Goal: Navigation & Orientation: Find specific page/section

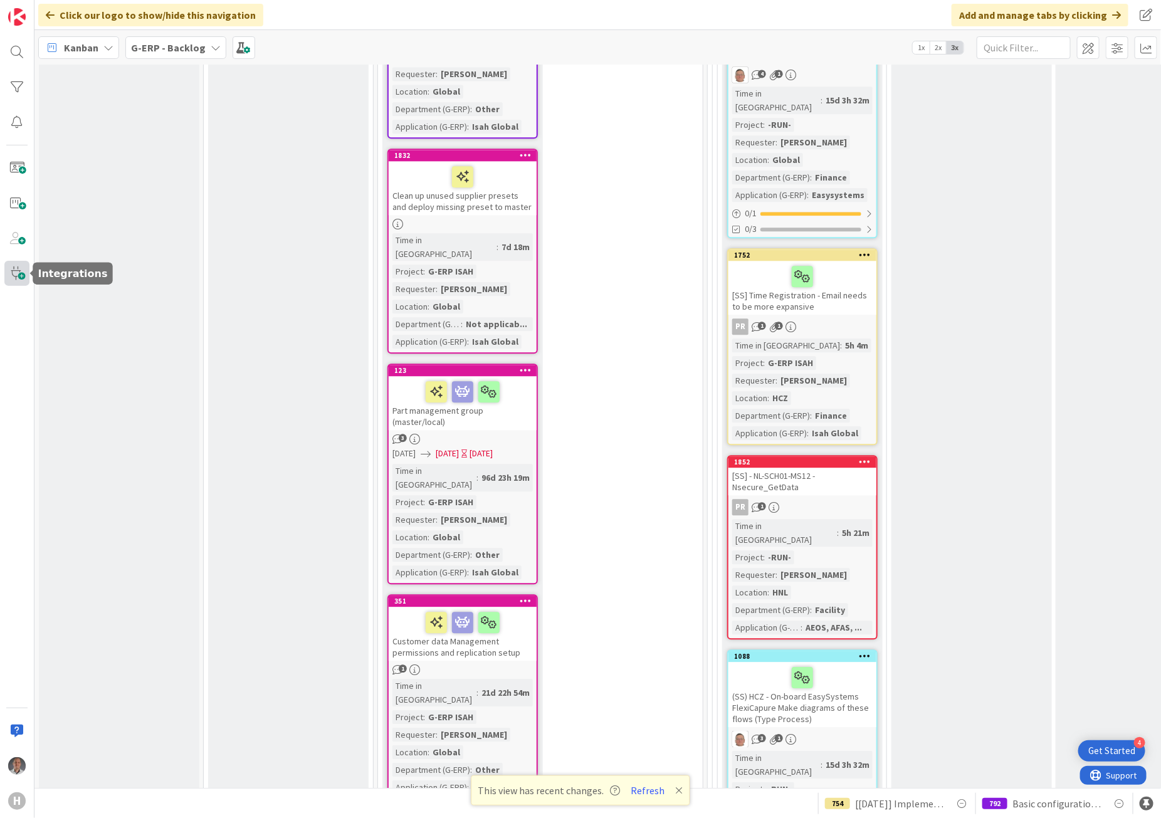
scroll to position [5881, 0]
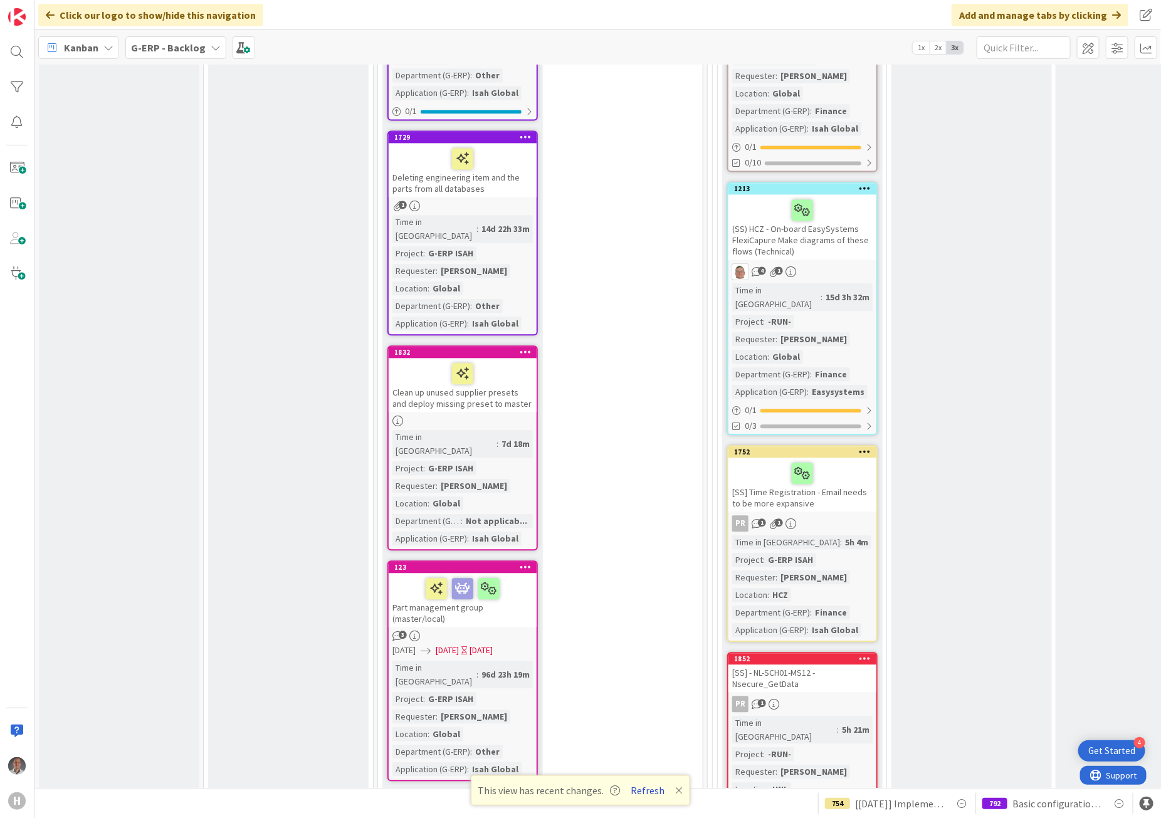
drag, startPoint x: 638, startPoint y: 793, endPoint x: 629, endPoint y: 792, distance: 8.9
click at [638, 793] on button "Refresh" at bounding box center [648, 790] width 43 height 16
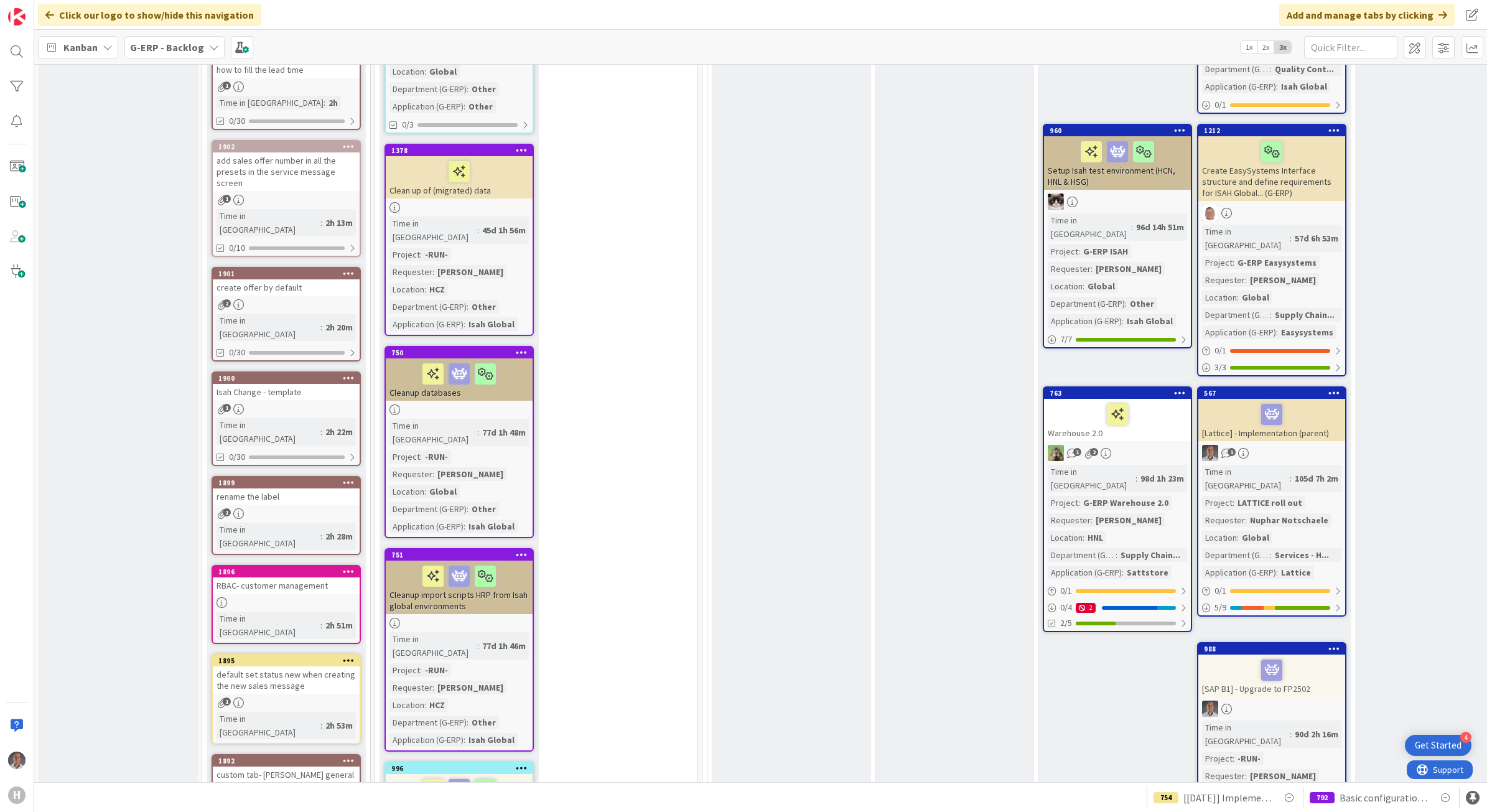
scroll to position [1867, 0]
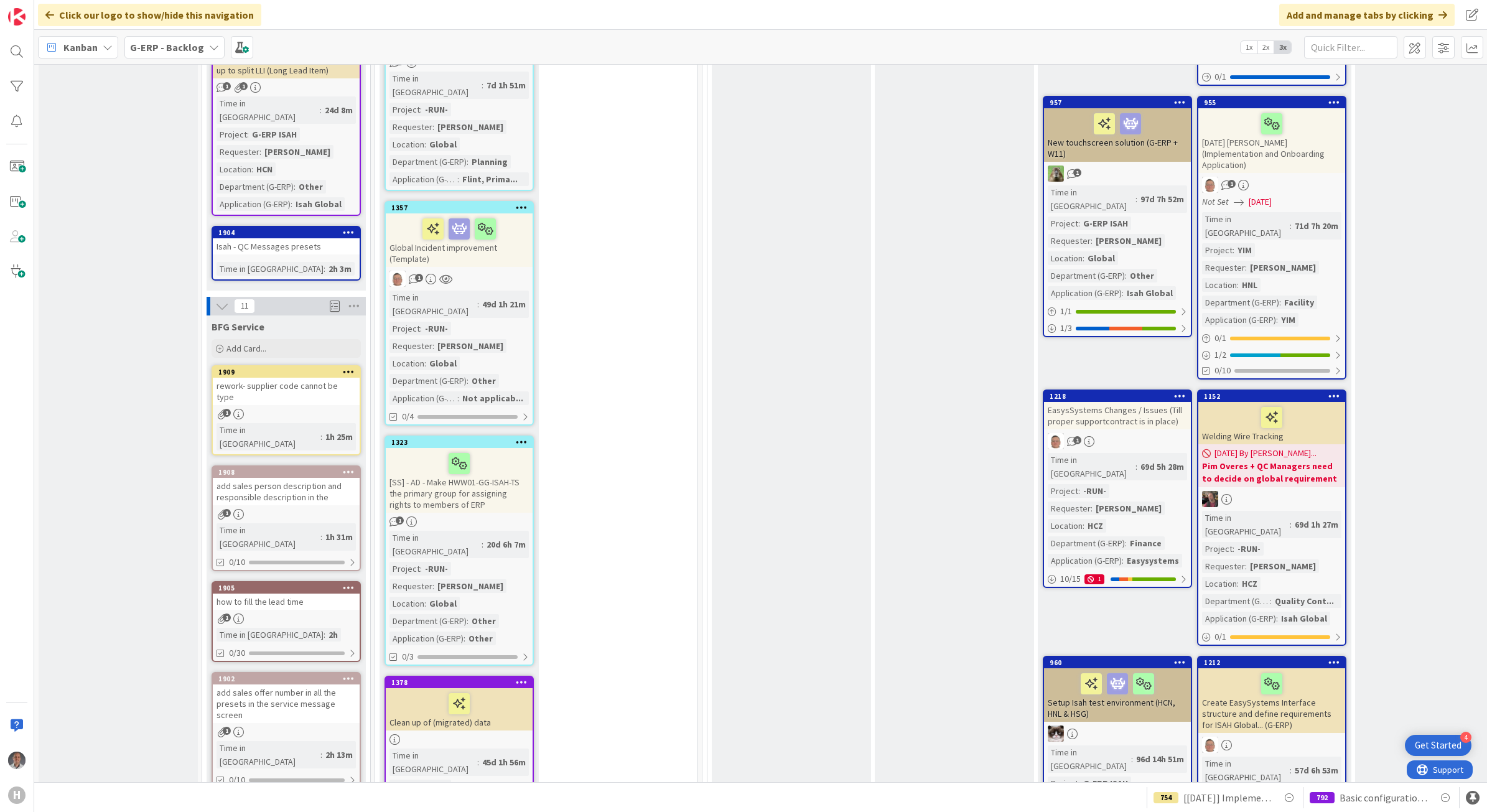
scroll to position [1478, 0]
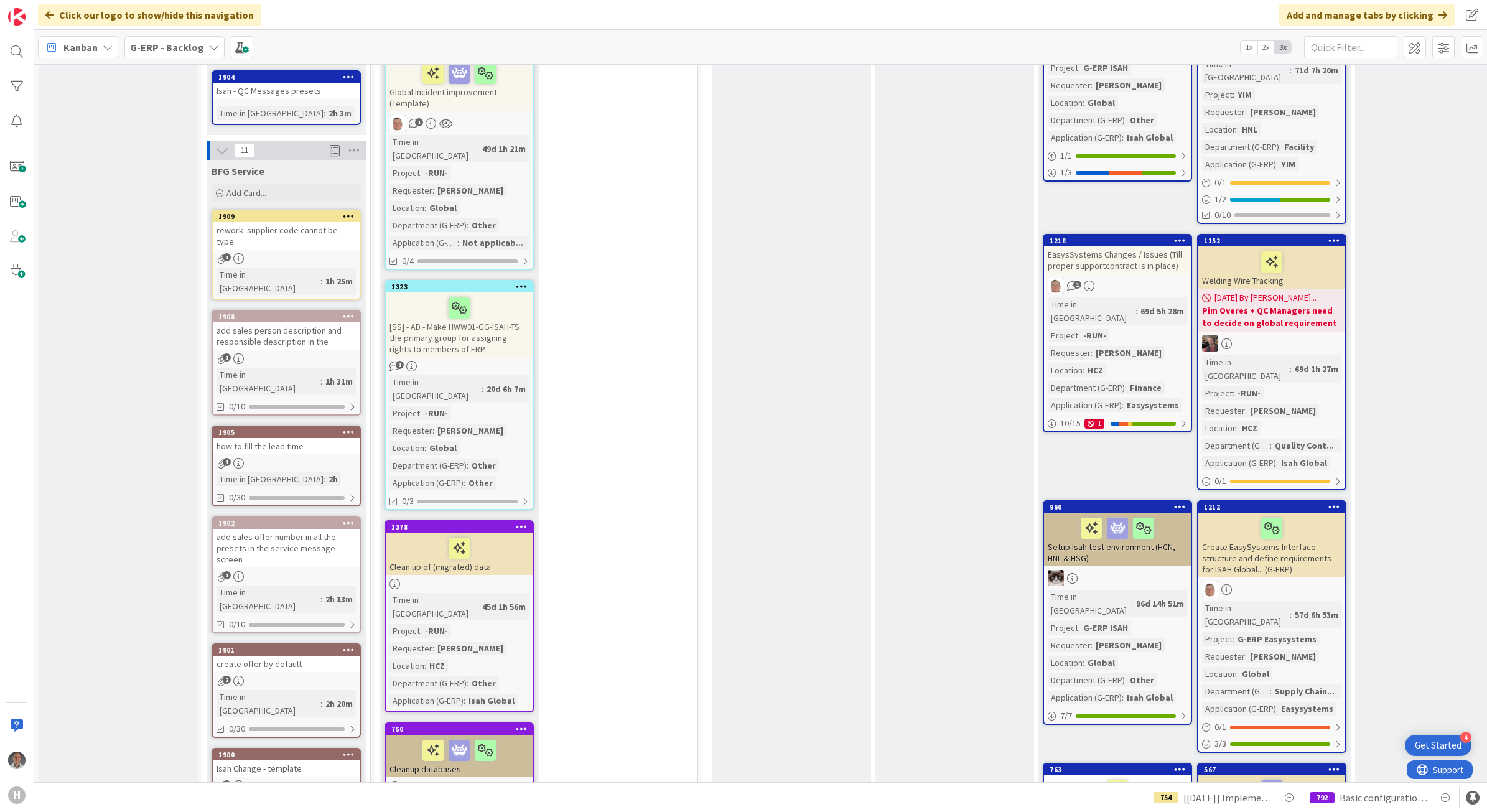
drag, startPoint x: 296, startPoint y: 696, endPoint x: 300, endPoint y: 688, distance: 8.9
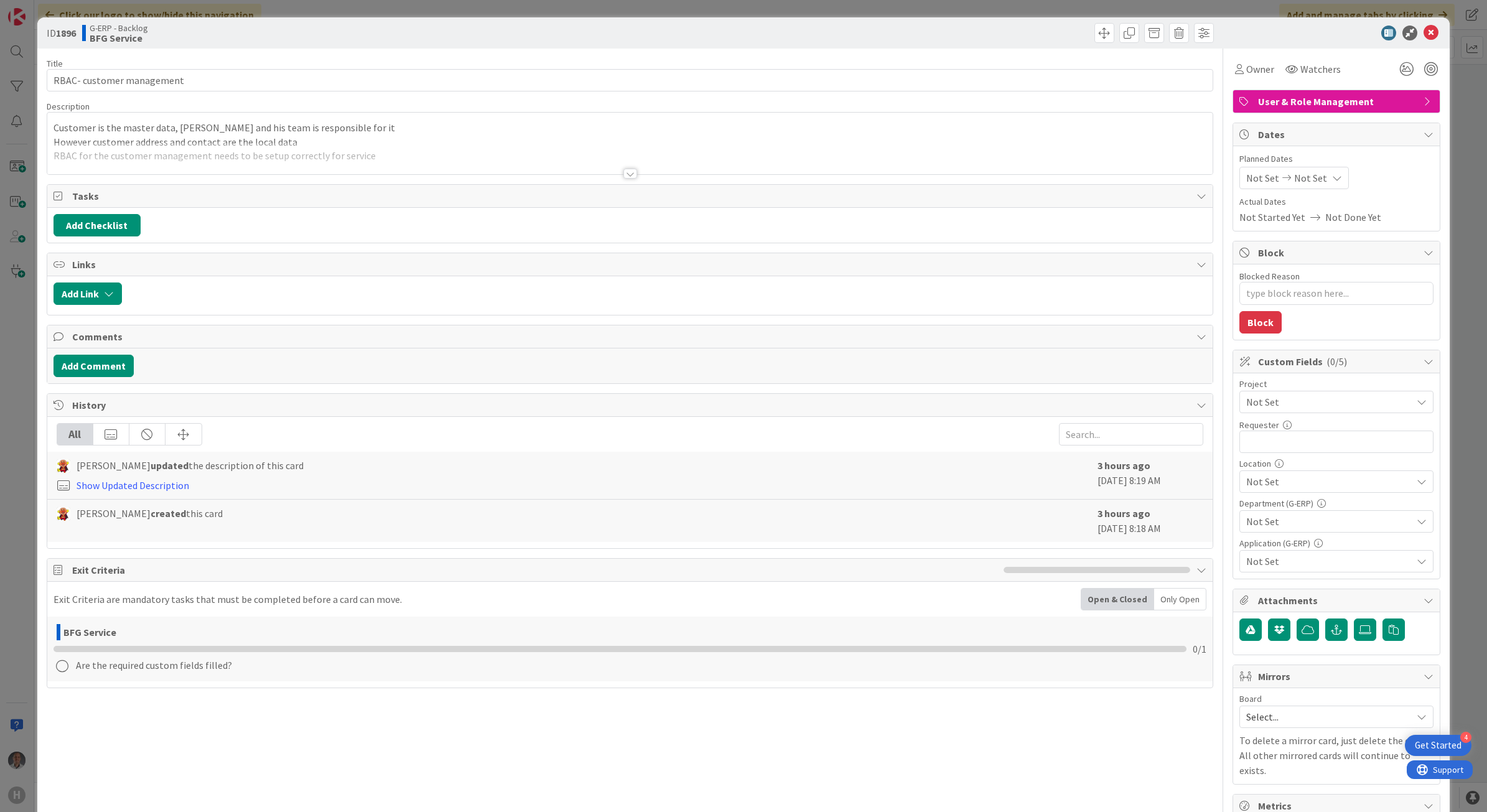
click at [627, 175] on div at bounding box center [630, 174] width 14 height 10
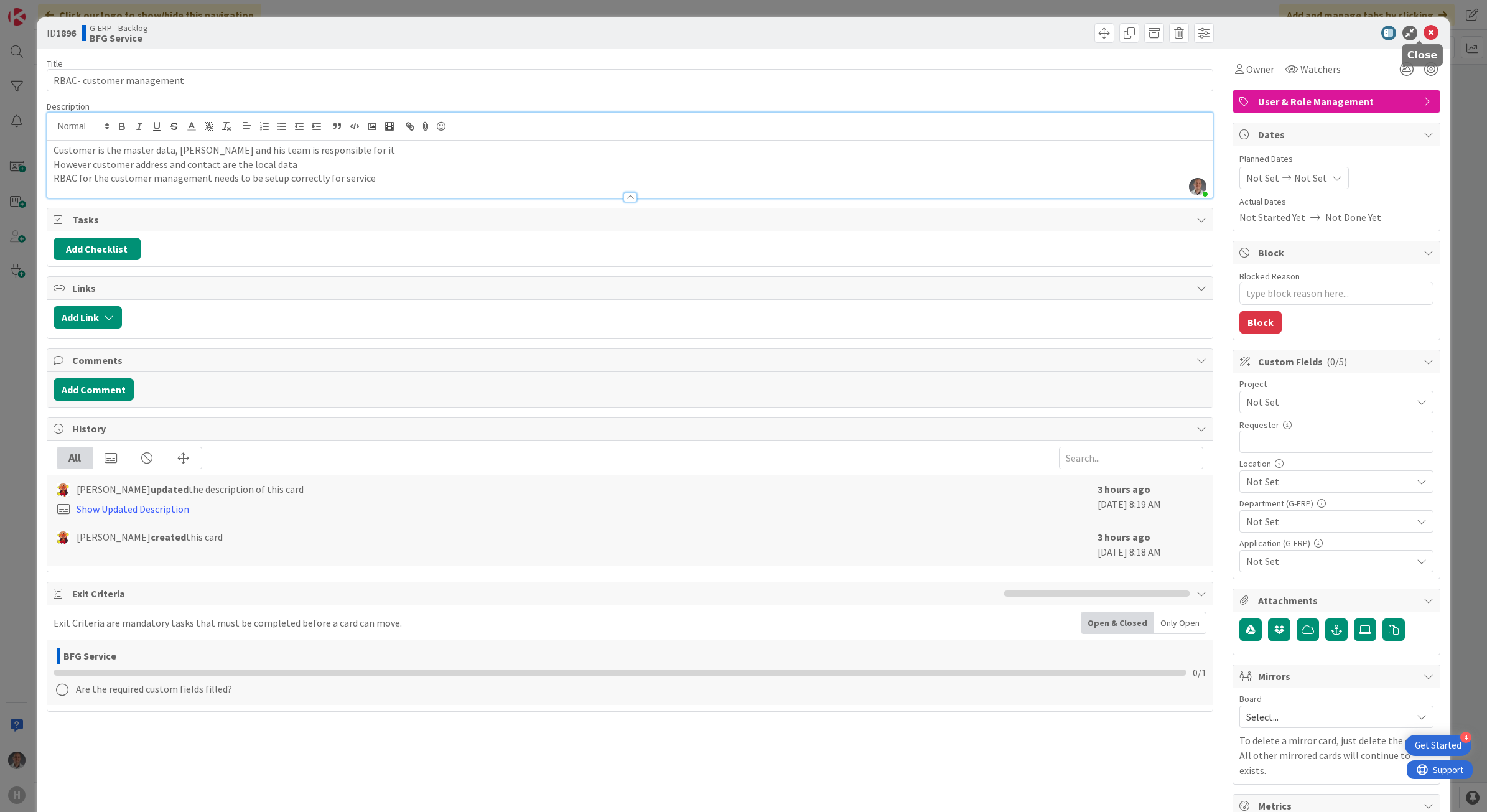
click at [1151, 34] on icon at bounding box center [1430, 33] width 15 height 15
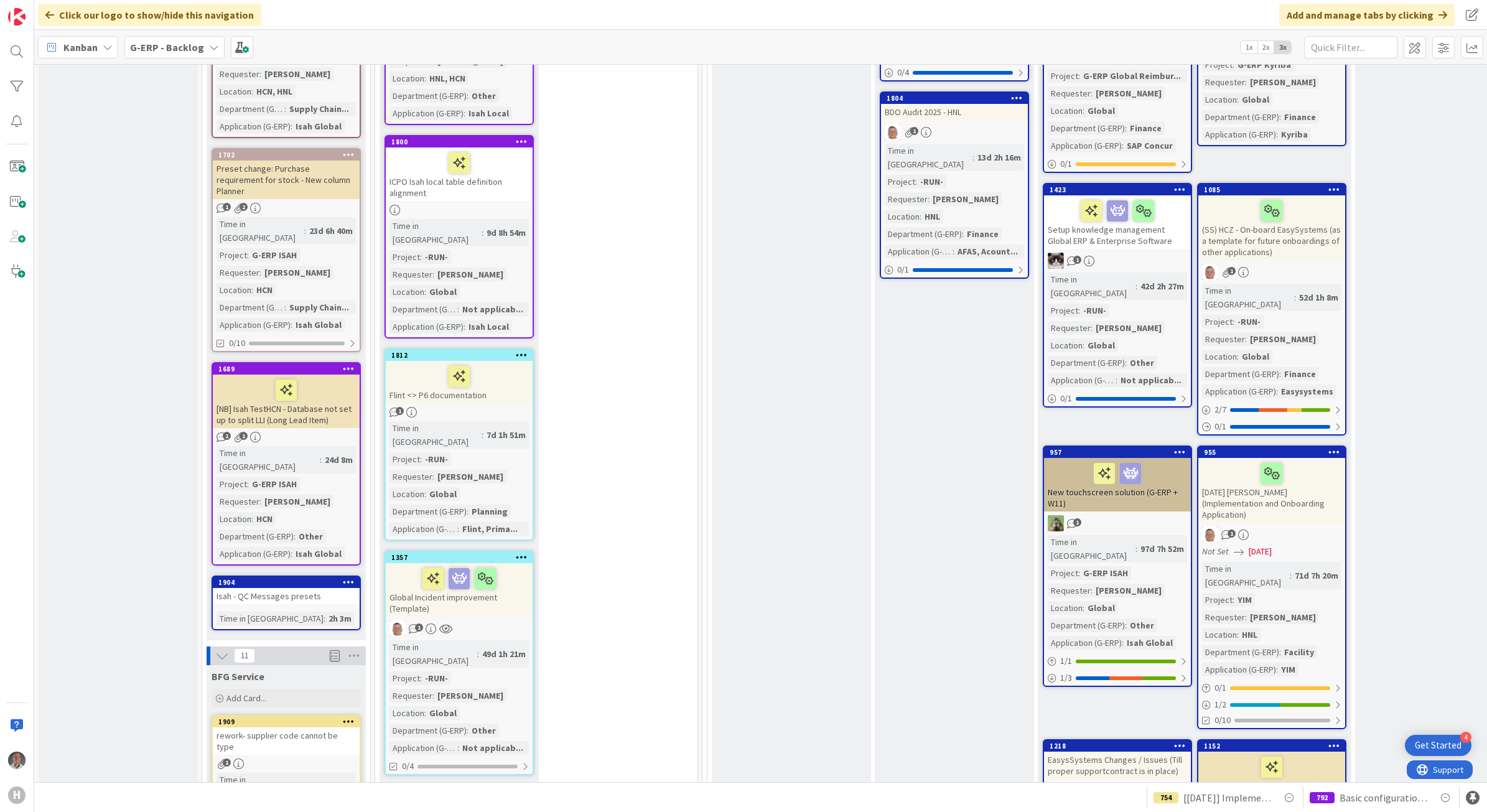
scroll to position [1012, 0]
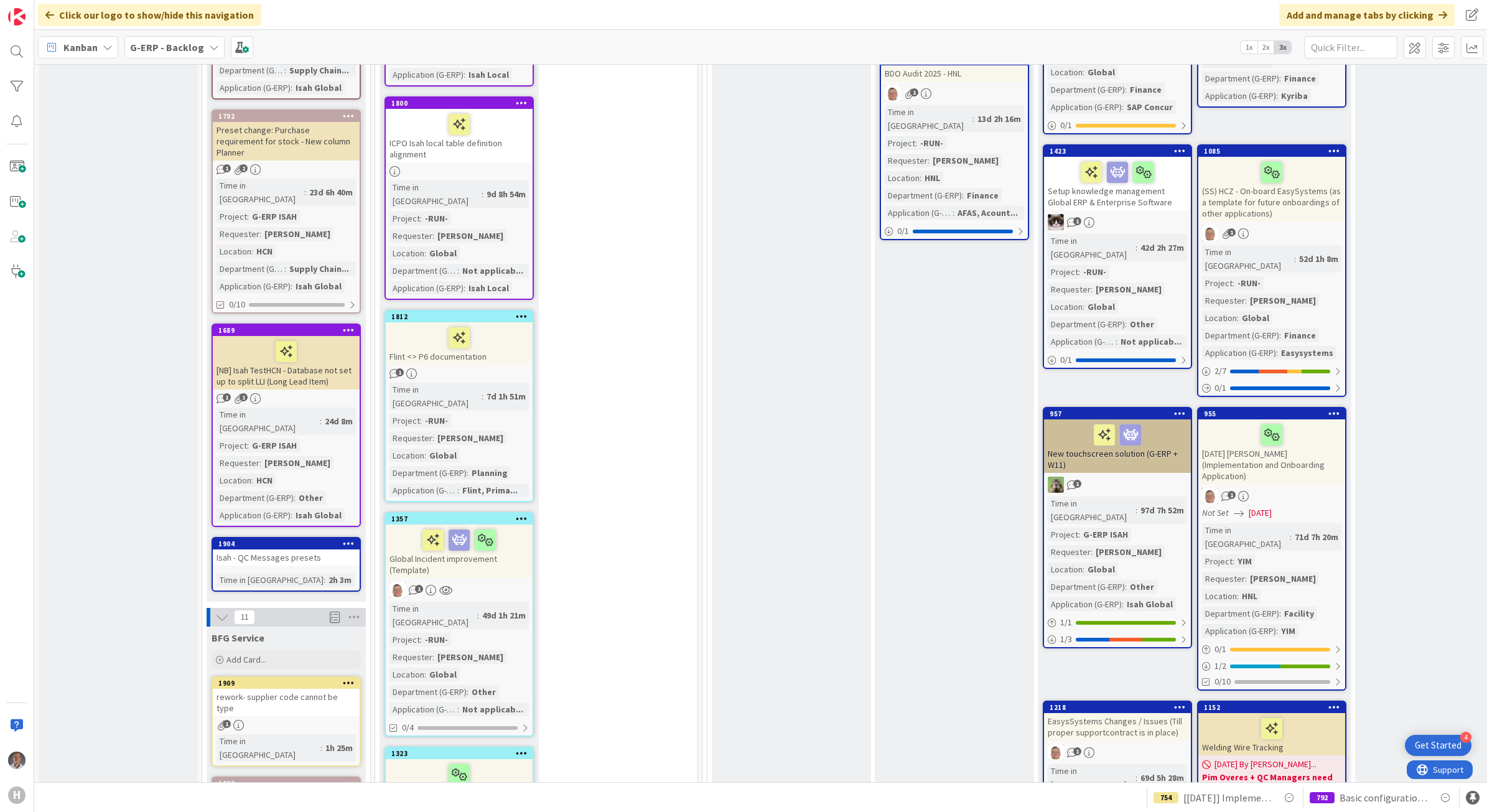
click at [315, 689] on div "rework- supplier code cannot be type" at bounding box center [286, 703] width 147 height 28
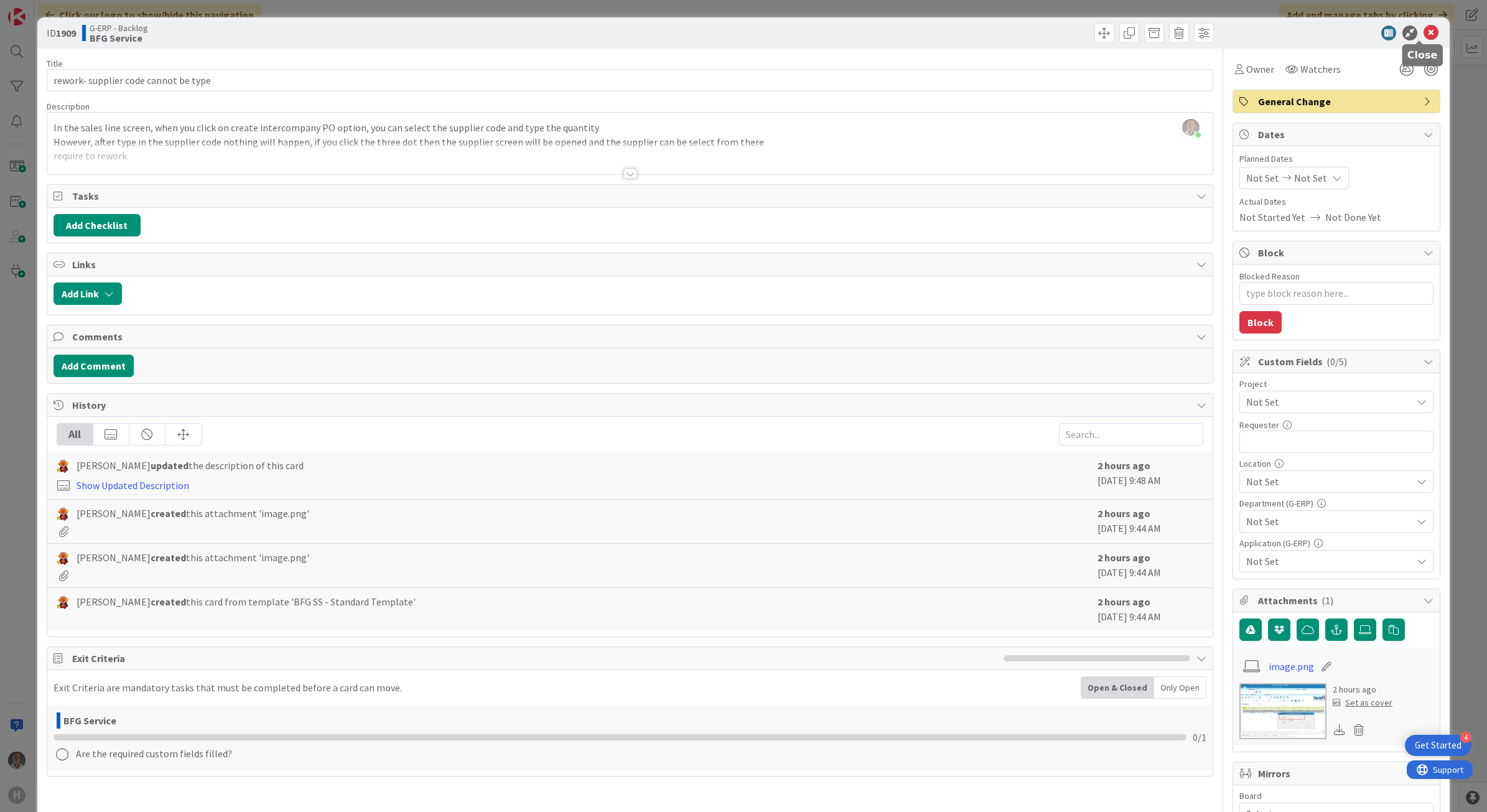
click at [1151, 35] on icon at bounding box center [1430, 33] width 15 height 15
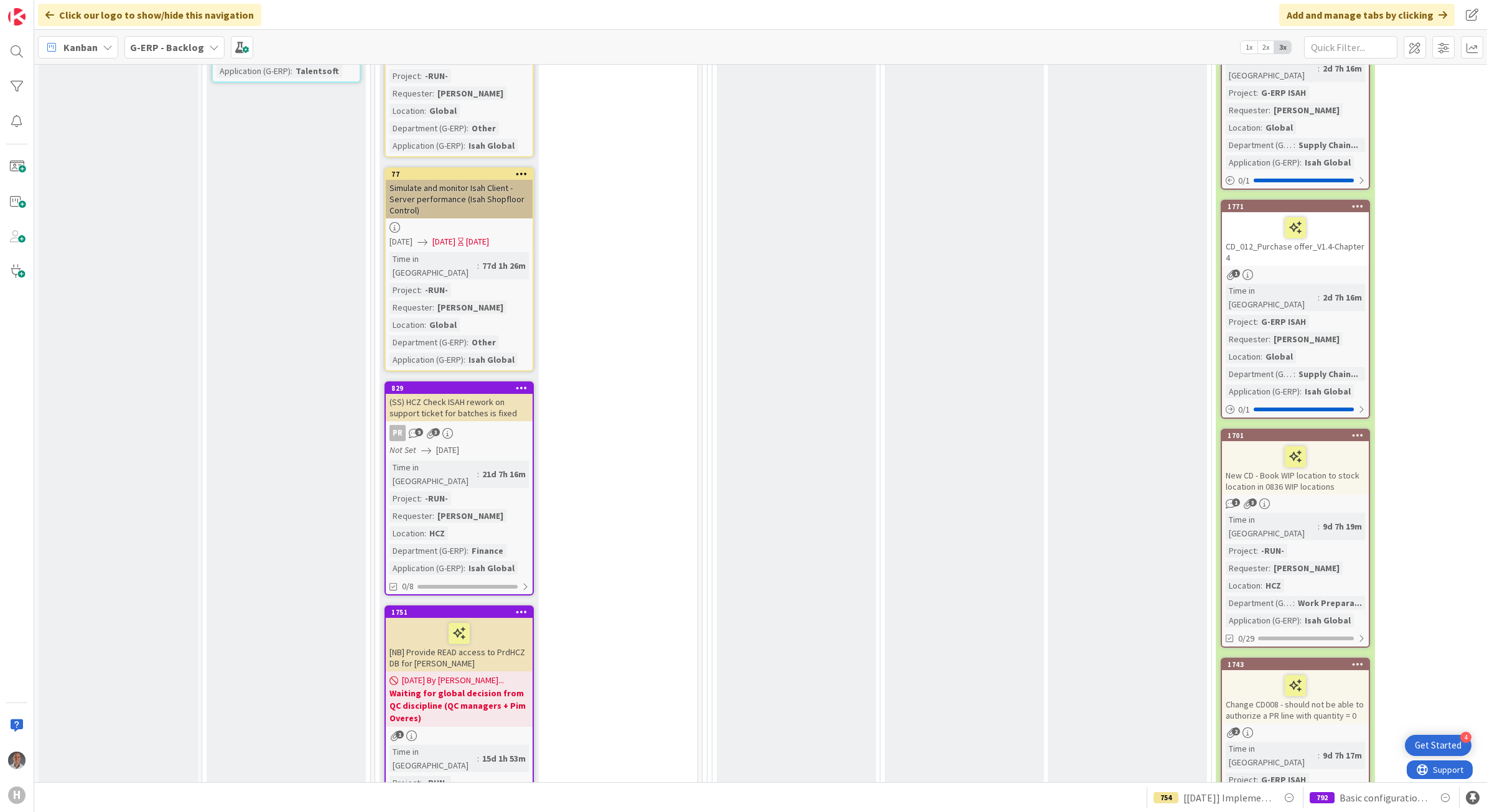
scroll to position [3962, 0]
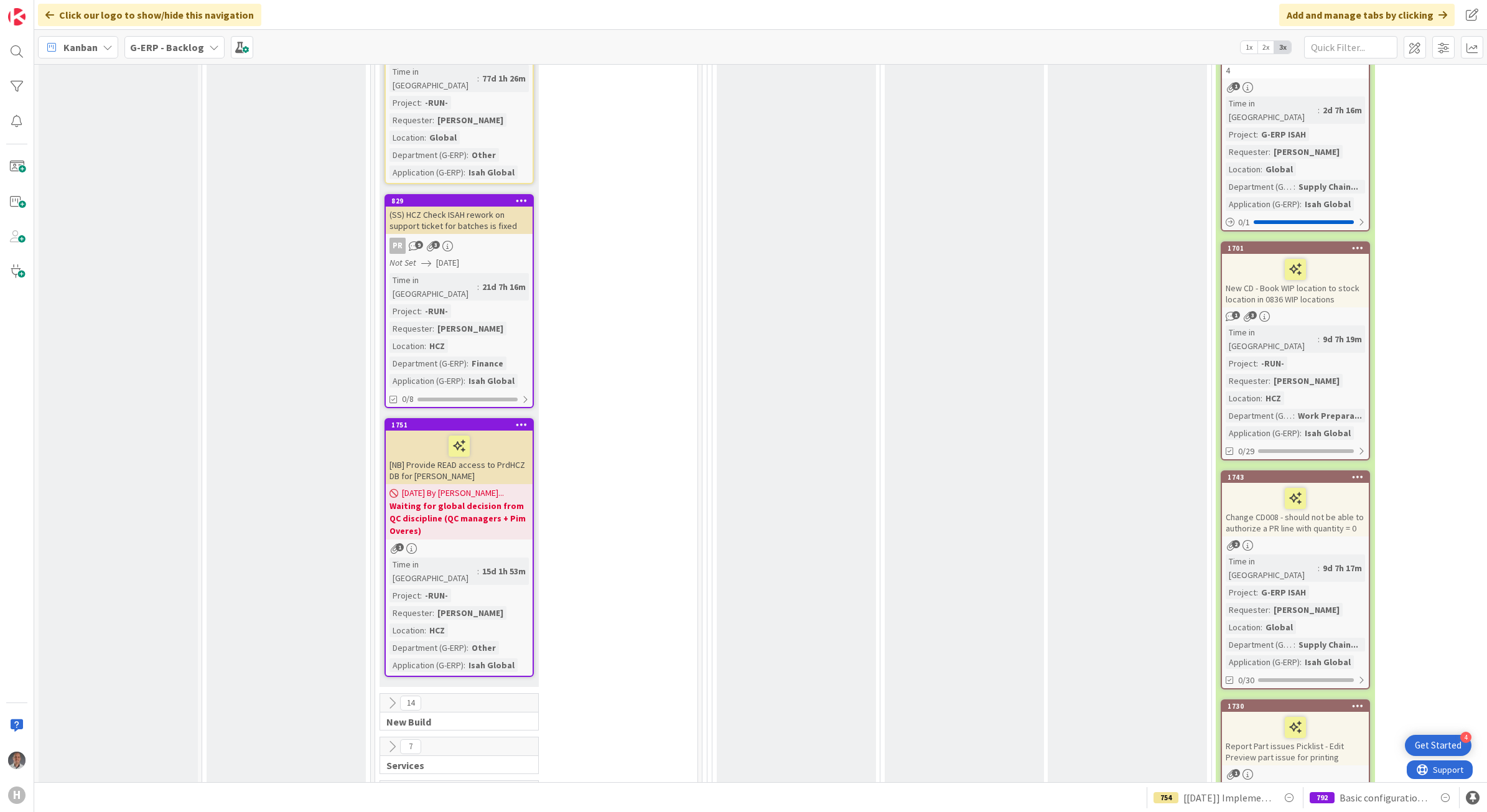
click at [391, 740] on icon at bounding box center [392, 746] width 14 height 14
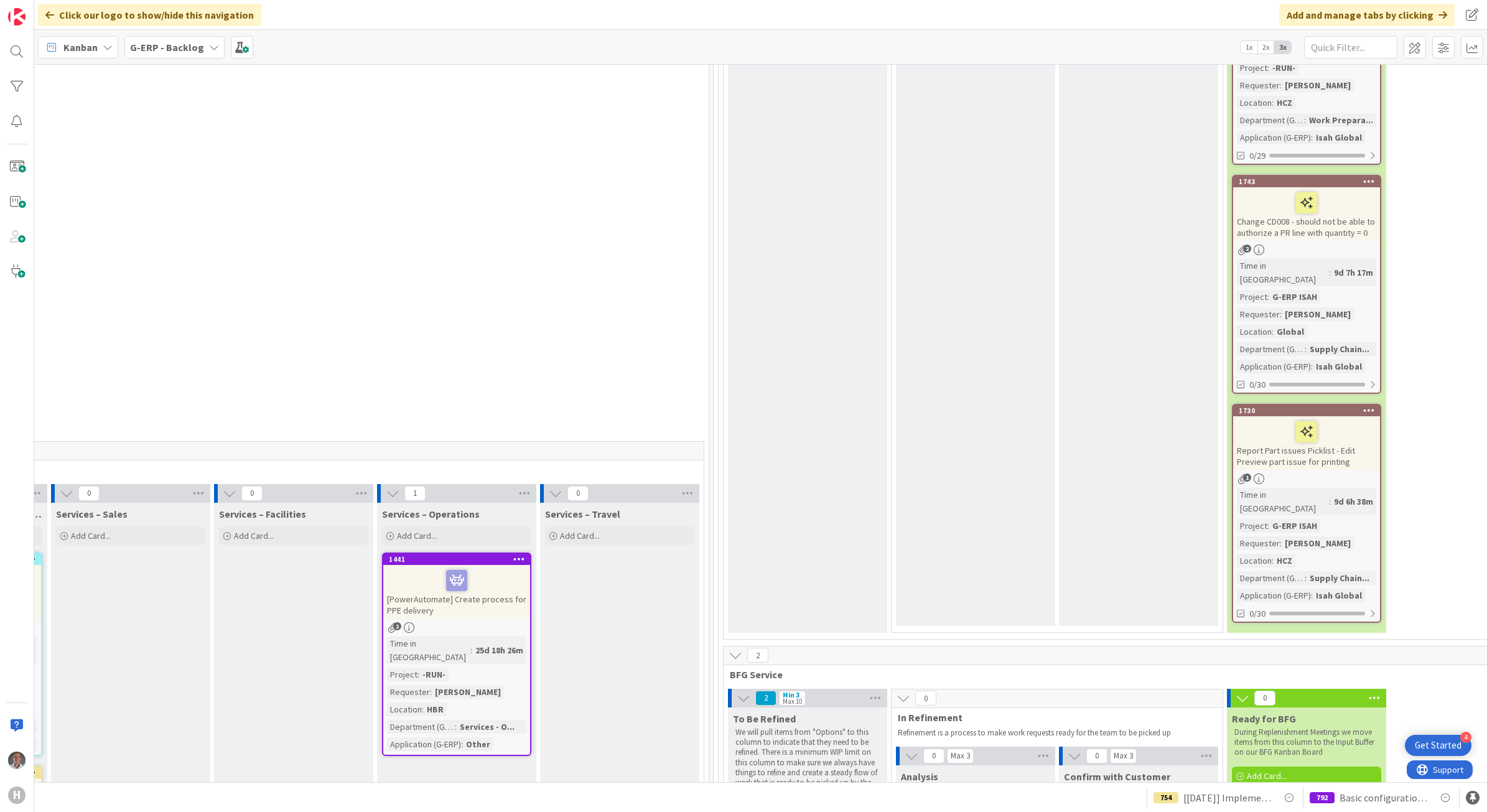
scroll to position [4351, 823]
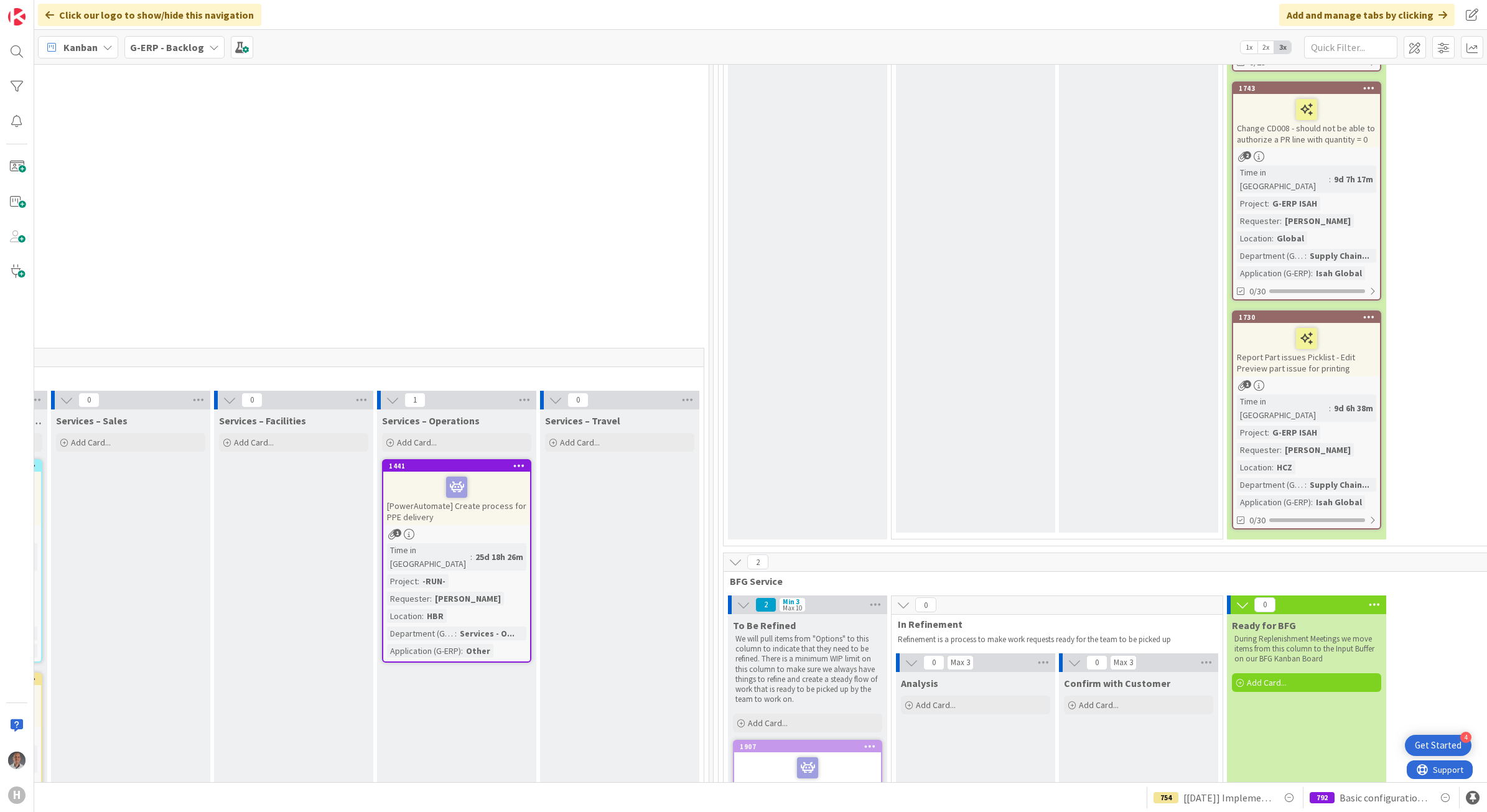
click at [188, 44] on b "G-ERP - Backlog" at bounding box center [167, 47] width 74 height 13
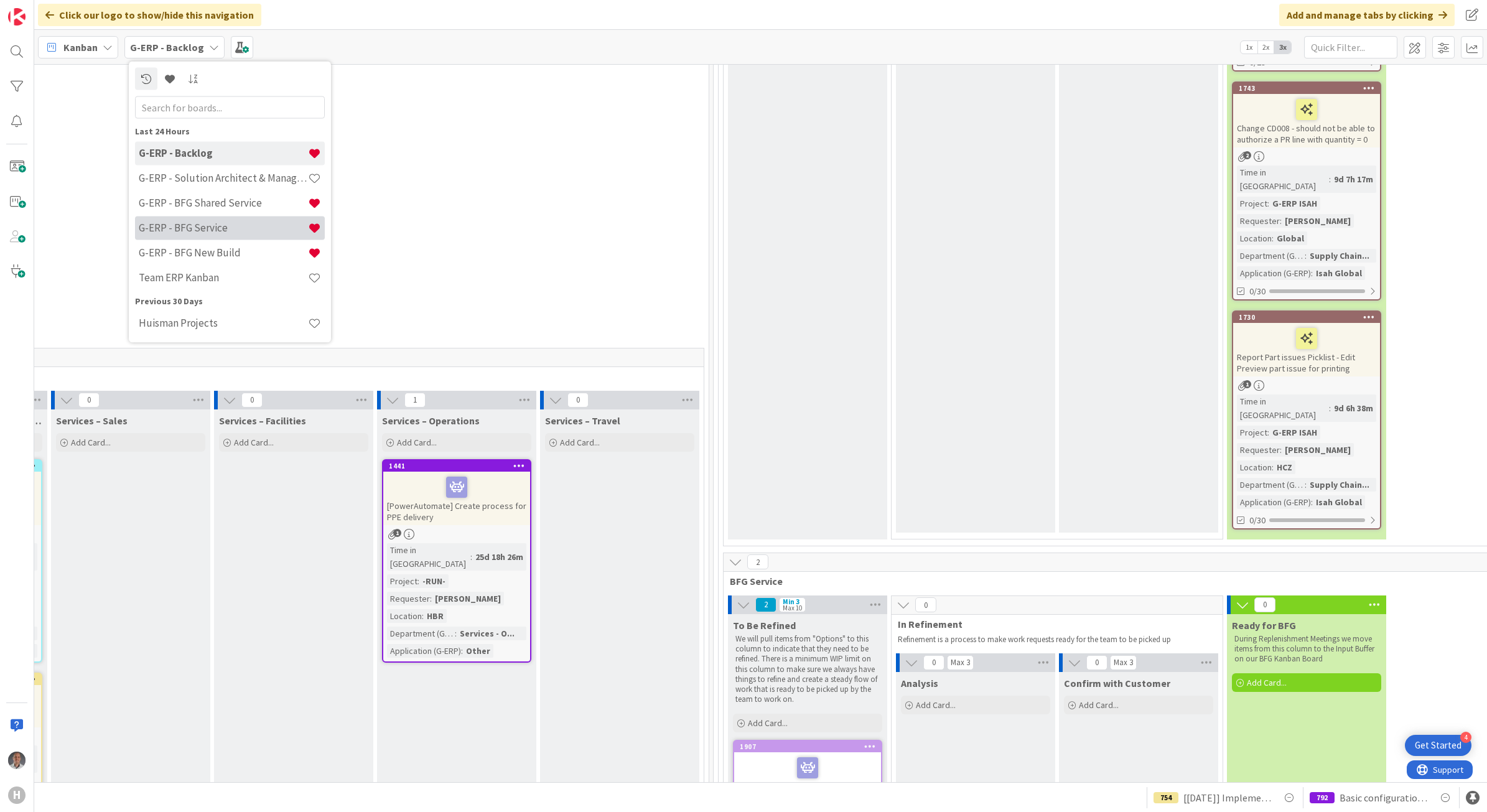
click at [232, 230] on h4 "G-ERP - BFG Service" at bounding box center [223, 227] width 170 height 13
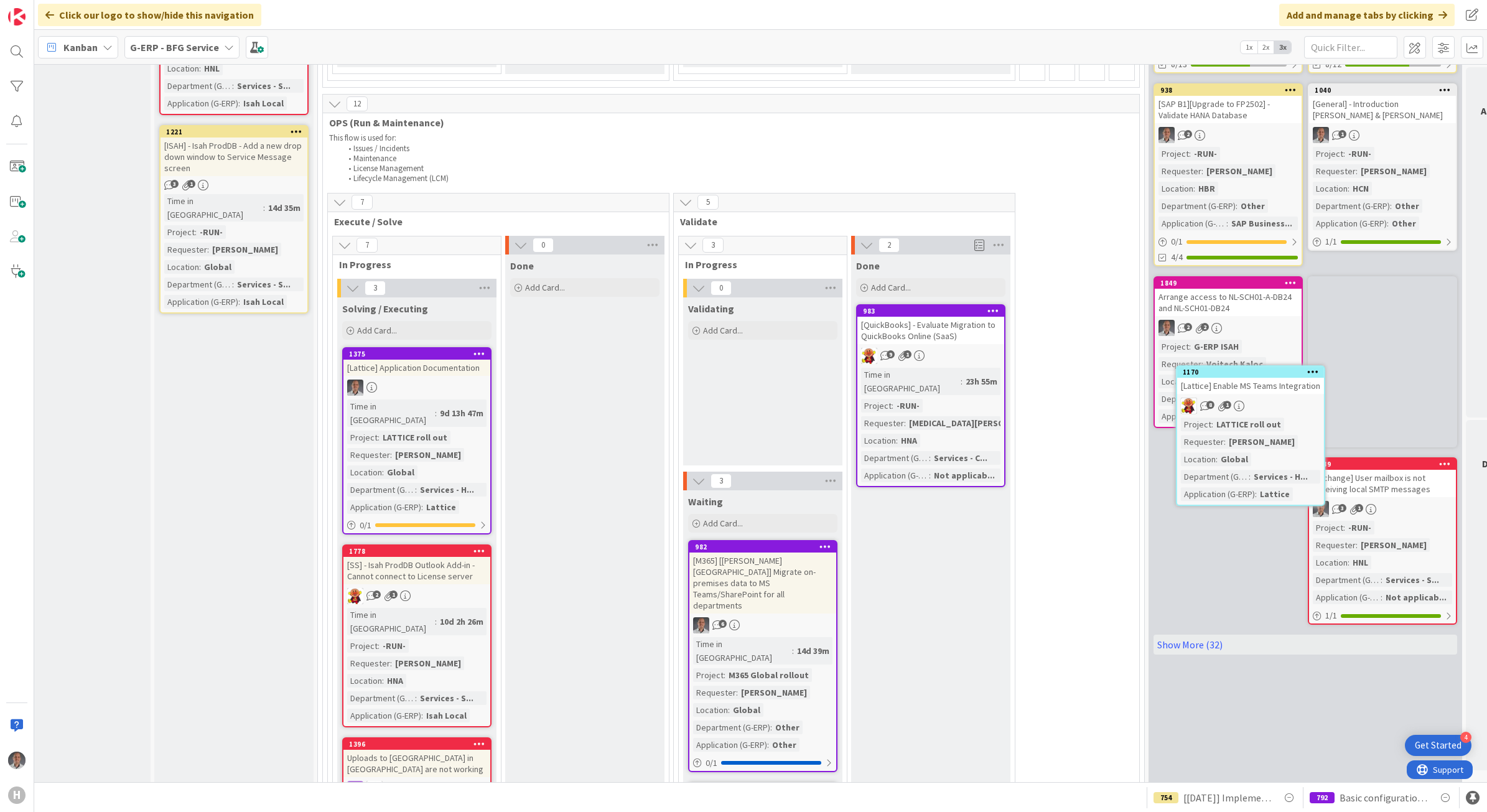
scroll to position [622, 48]
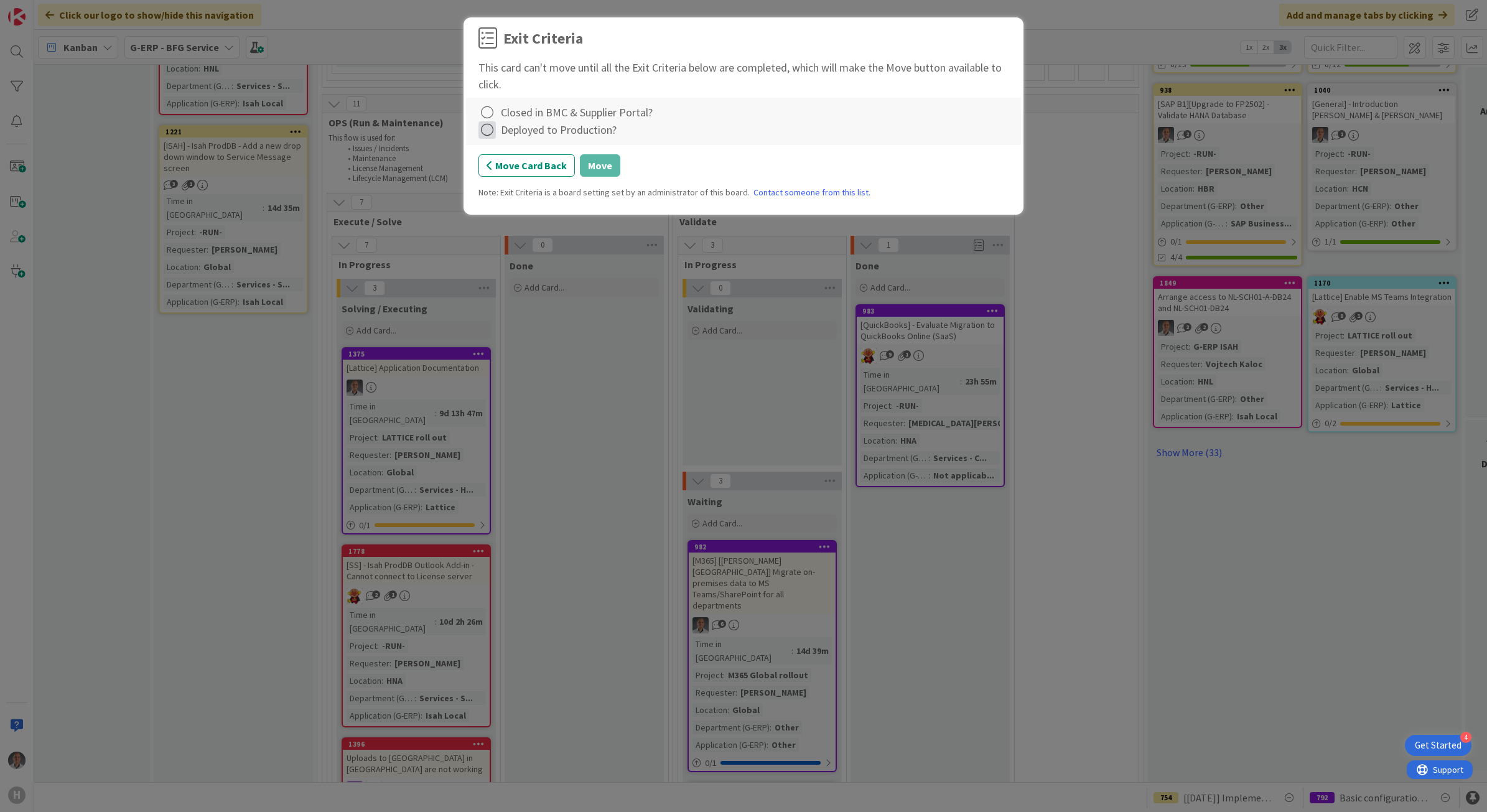
click at [489, 126] on icon at bounding box center [487, 130] width 18 height 18
click at [489, 113] on icon at bounding box center [487, 113] width 18 height 18
click at [1151, 559] on div "Exit Criteria This card can't move until all the Exit Criteria below are comple…" at bounding box center [744, 406] width 1487 height 812
click at [538, 175] on button "Move Card Back" at bounding box center [526, 165] width 96 height 23
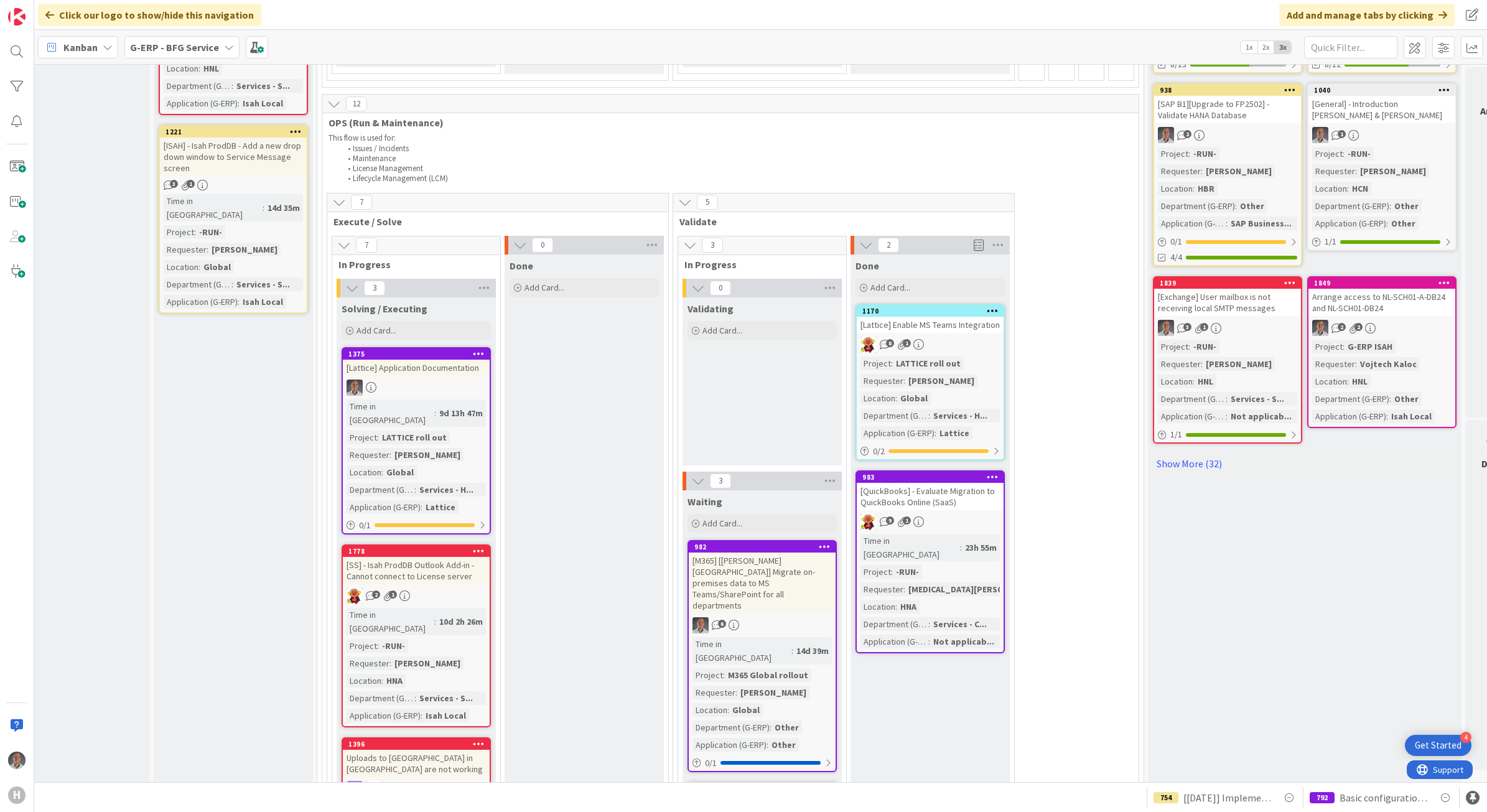
click at [944, 317] on div "[Lattice] Enable MS Teams Integration" at bounding box center [930, 325] width 147 height 16
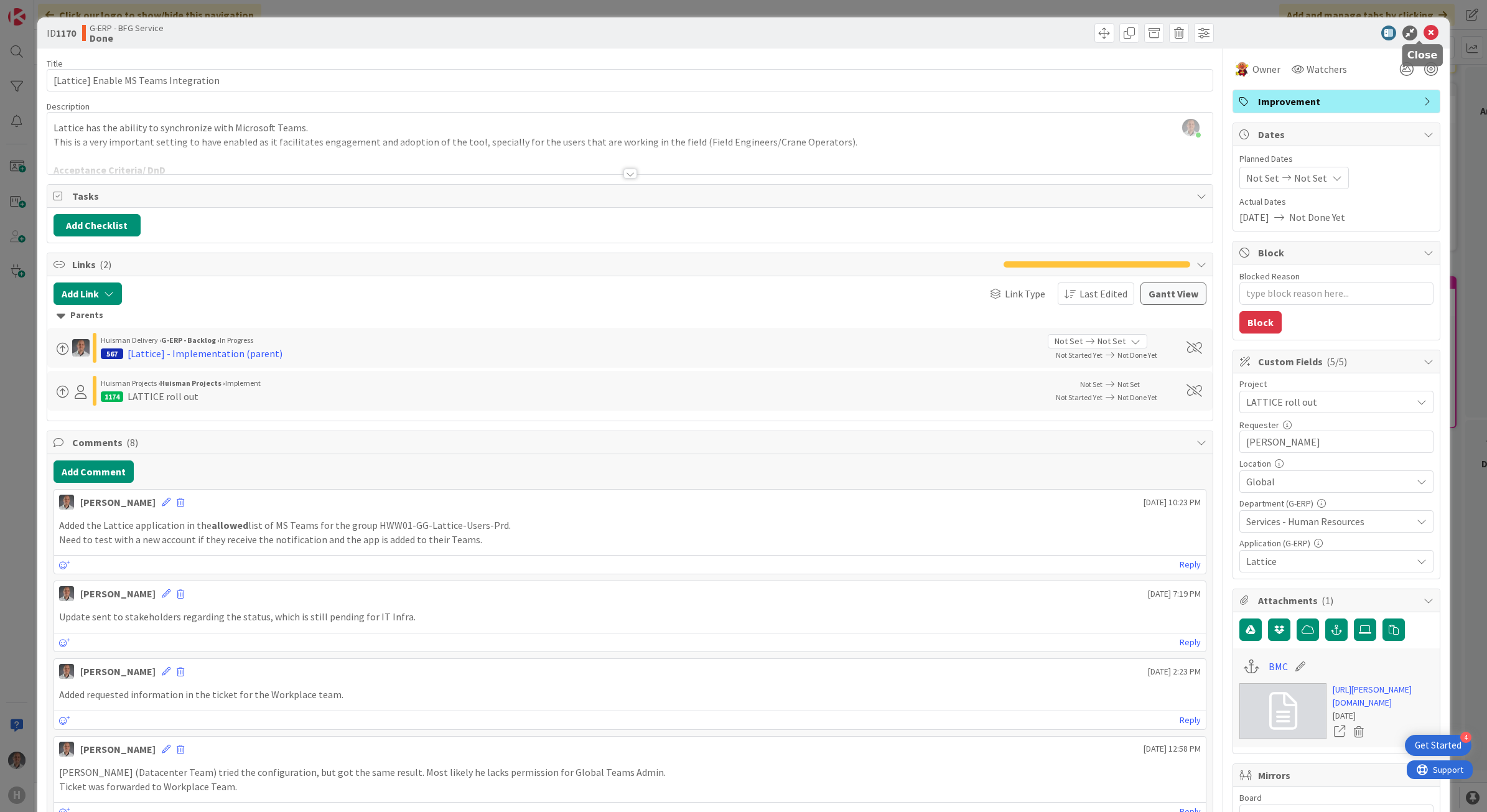
click at [1151, 30] on icon at bounding box center [1430, 33] width 15 height 15
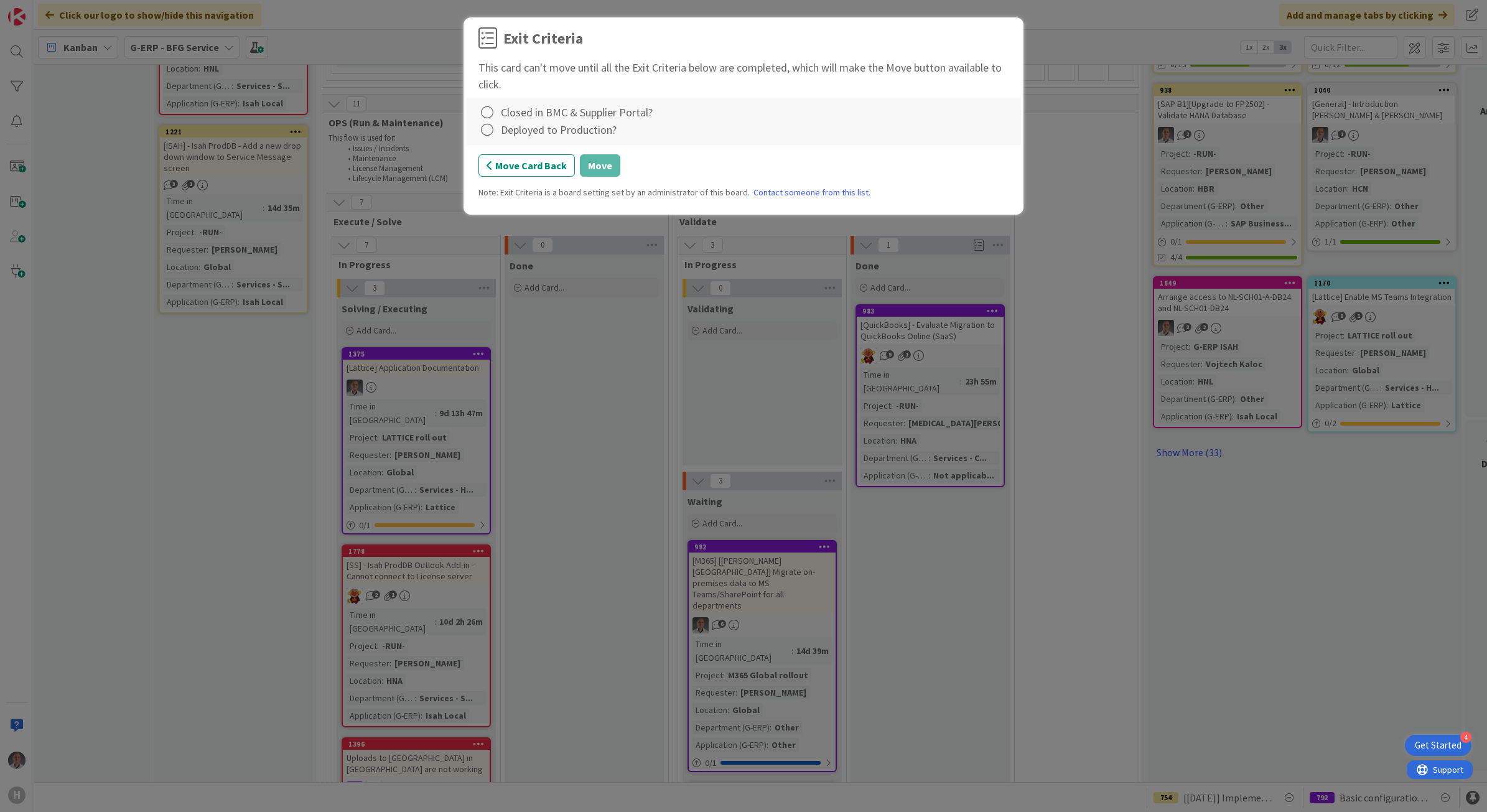
click at [536, 116] on div "Closed in BMC & Supplier Portal?" at bounding box center [577, 112] width 152 height 17
click at [493, 110] on icon at bounding box center [487, 113] width 18 height 18
click at [492, 133] on link "Complete" at bounding box center [556, 138] width 156 height 18
click at [486, 133] on icon at bounding box center [487, 130] width 18 height 18
drag, startPoint x: 501, startPoint y: 151, endPoint x: 510, endPoint y: 154, distance: 9.5
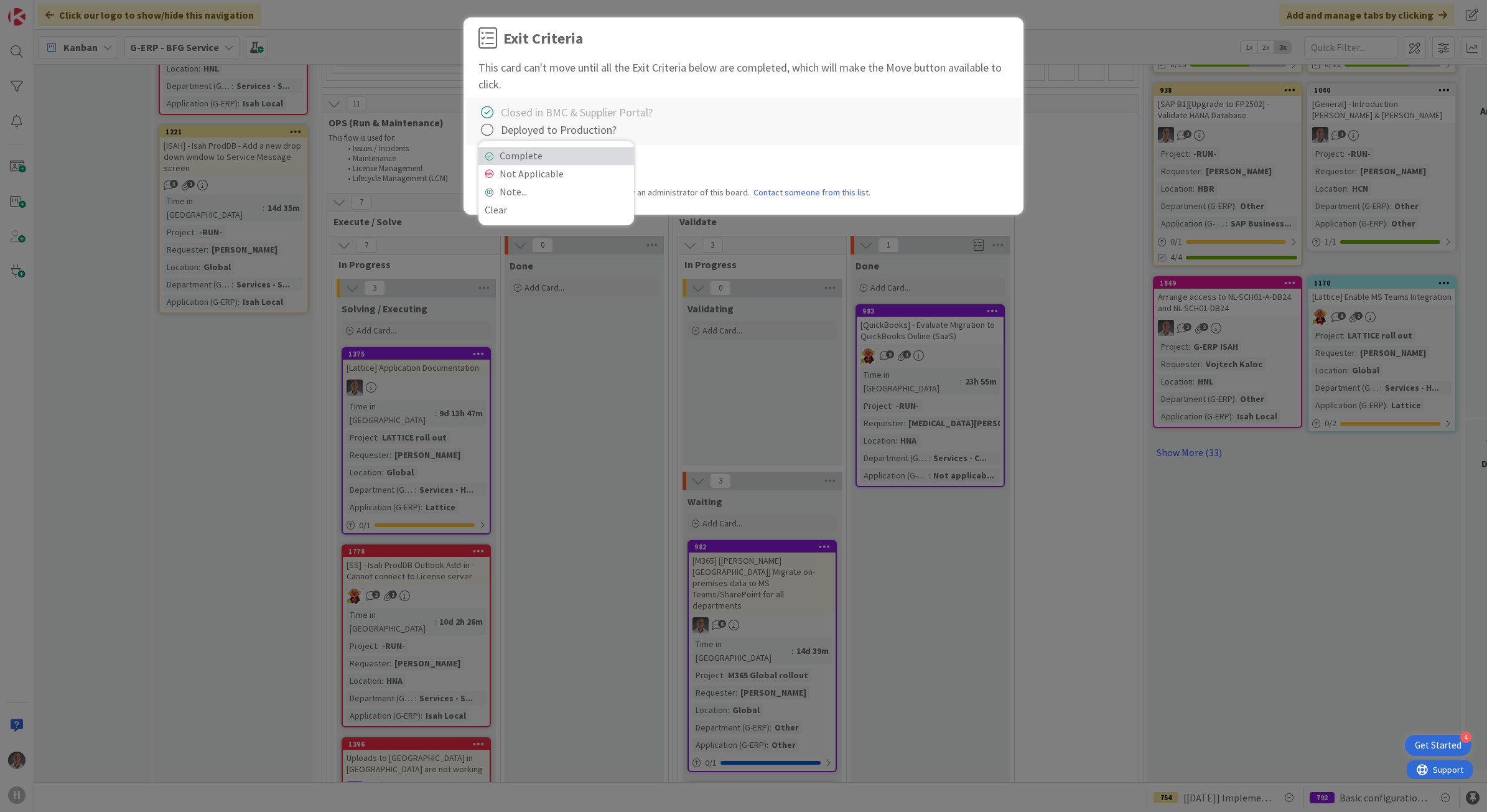
click at [501, 151] on link "Complete" at bounding box center [556, 156] width 156 height 18
click at [593, 175] on button "Move" at bounding box center [600, 165] width 41 height 23
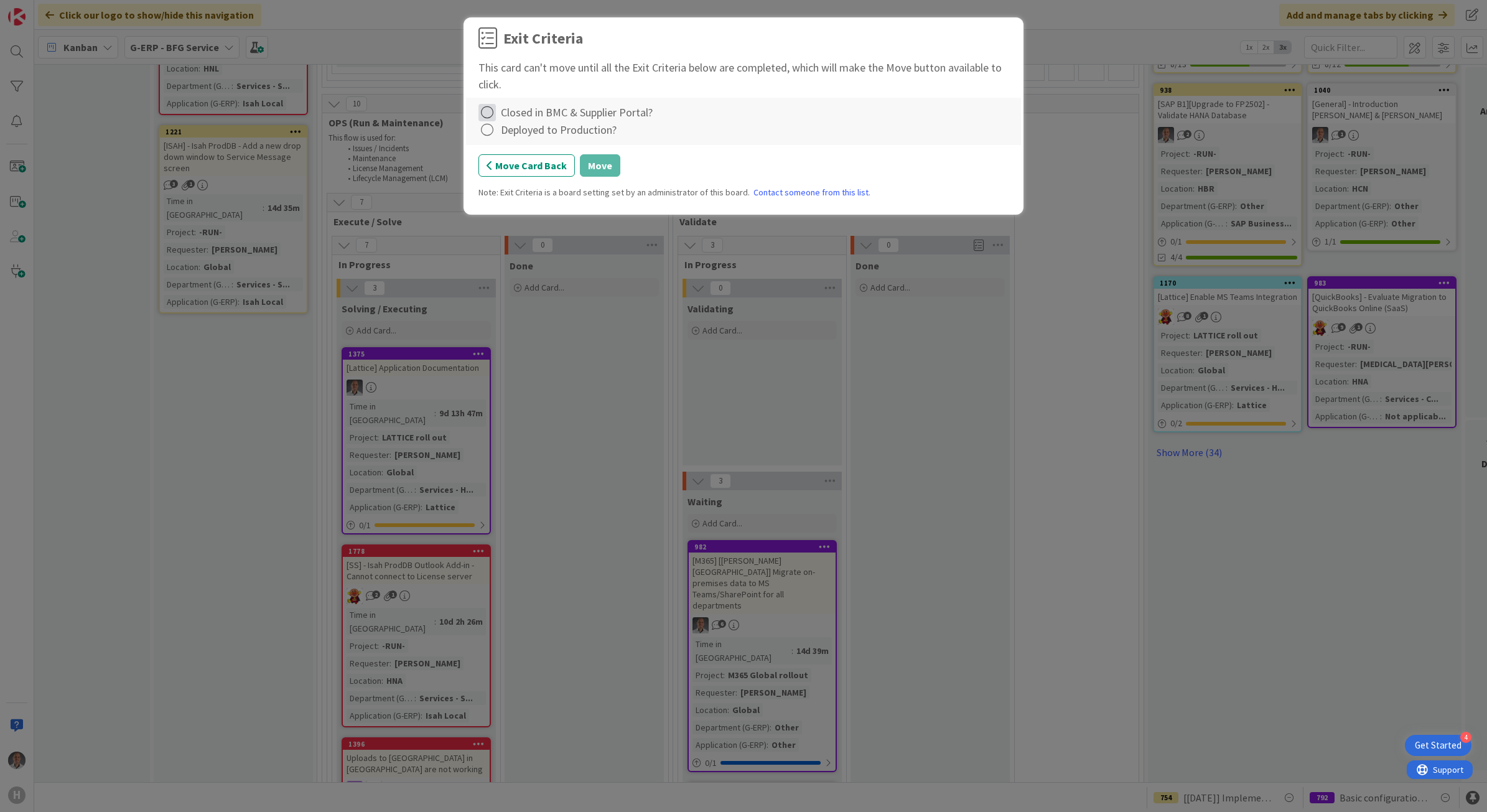
click at [485, 110] on icon at bounding box center [487, 113] width 18 height 18
click at [488, 138] on icon at bounding box center [488, 139] width 9 height 8
click at [486, 135] on icon at bounding box center [487, 130] width 18 height 18
click at [503, 154] on link "Complete" at bounding box center [556, 156] width 156 height 18
click at [595, 169] on button "Move" at bounding box center [600, 165] width 41 height 23
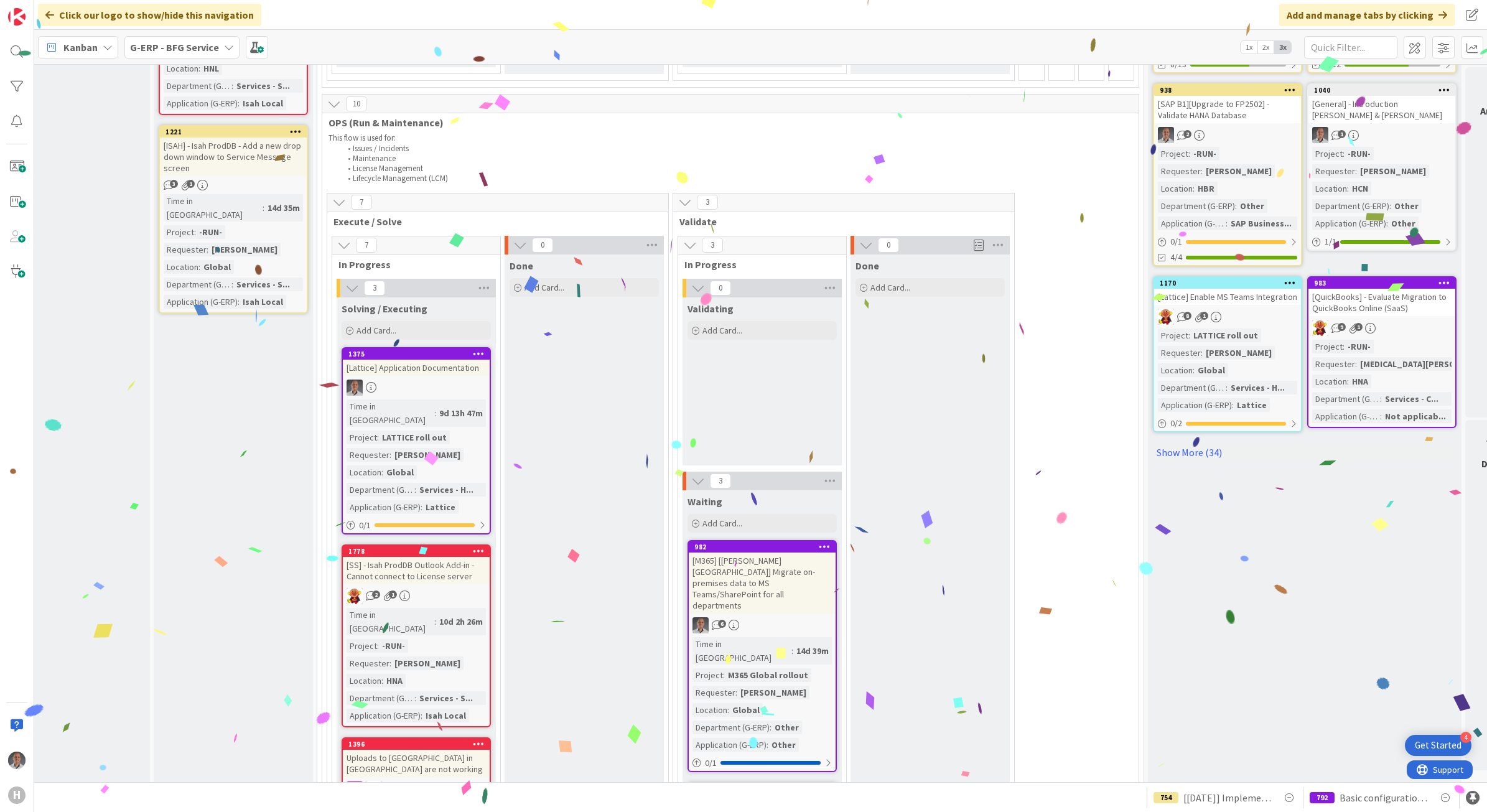
click at [1151, 289] on div "[QuickBooks] - Evaluate Migration to QuickBooks Online (SaaS)" at bounding box center [1382, 303] width 147 height 28
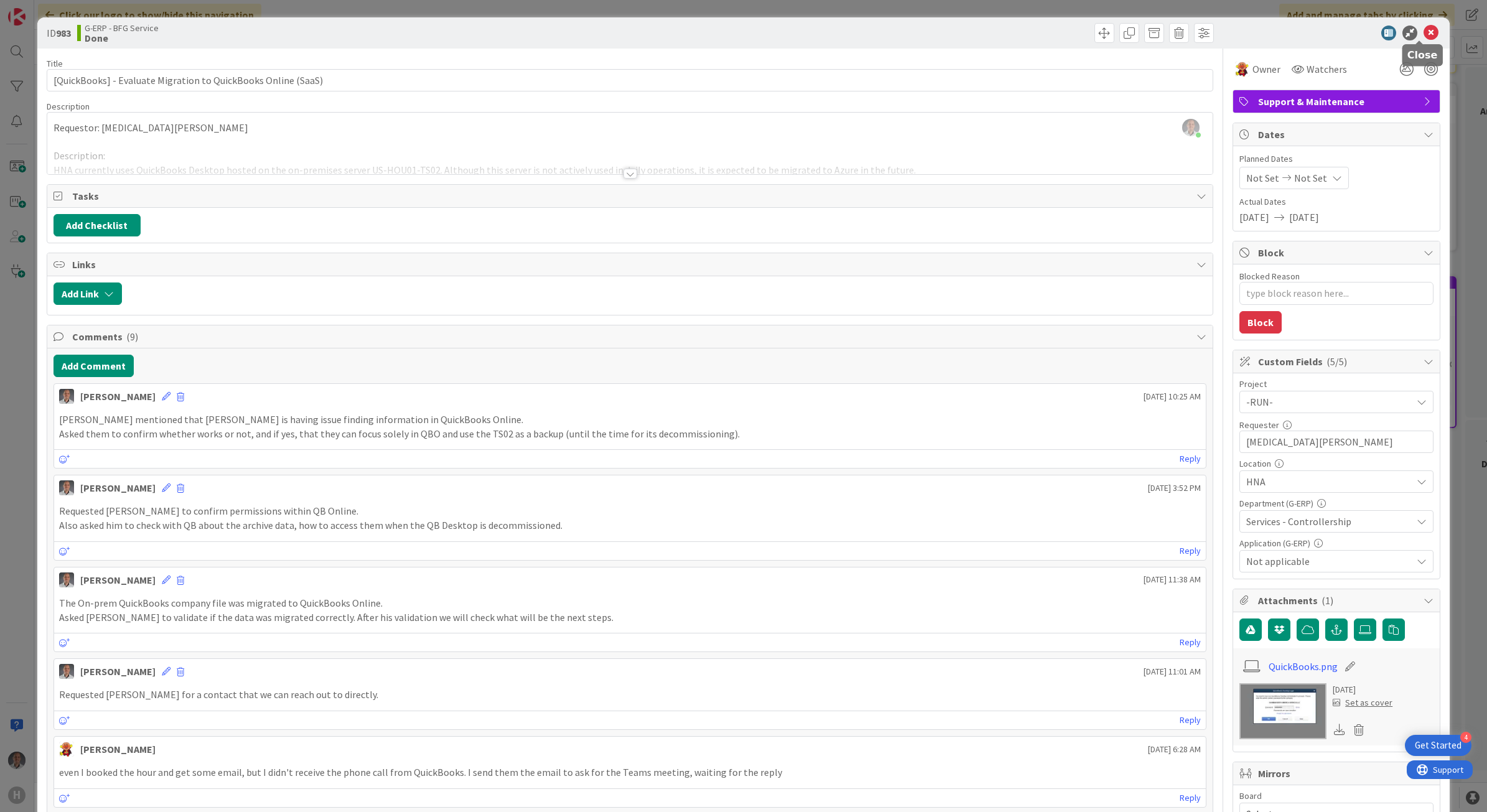
click at [1151, 29] on icon at bounding box center [1430, 33] width 15 height 15
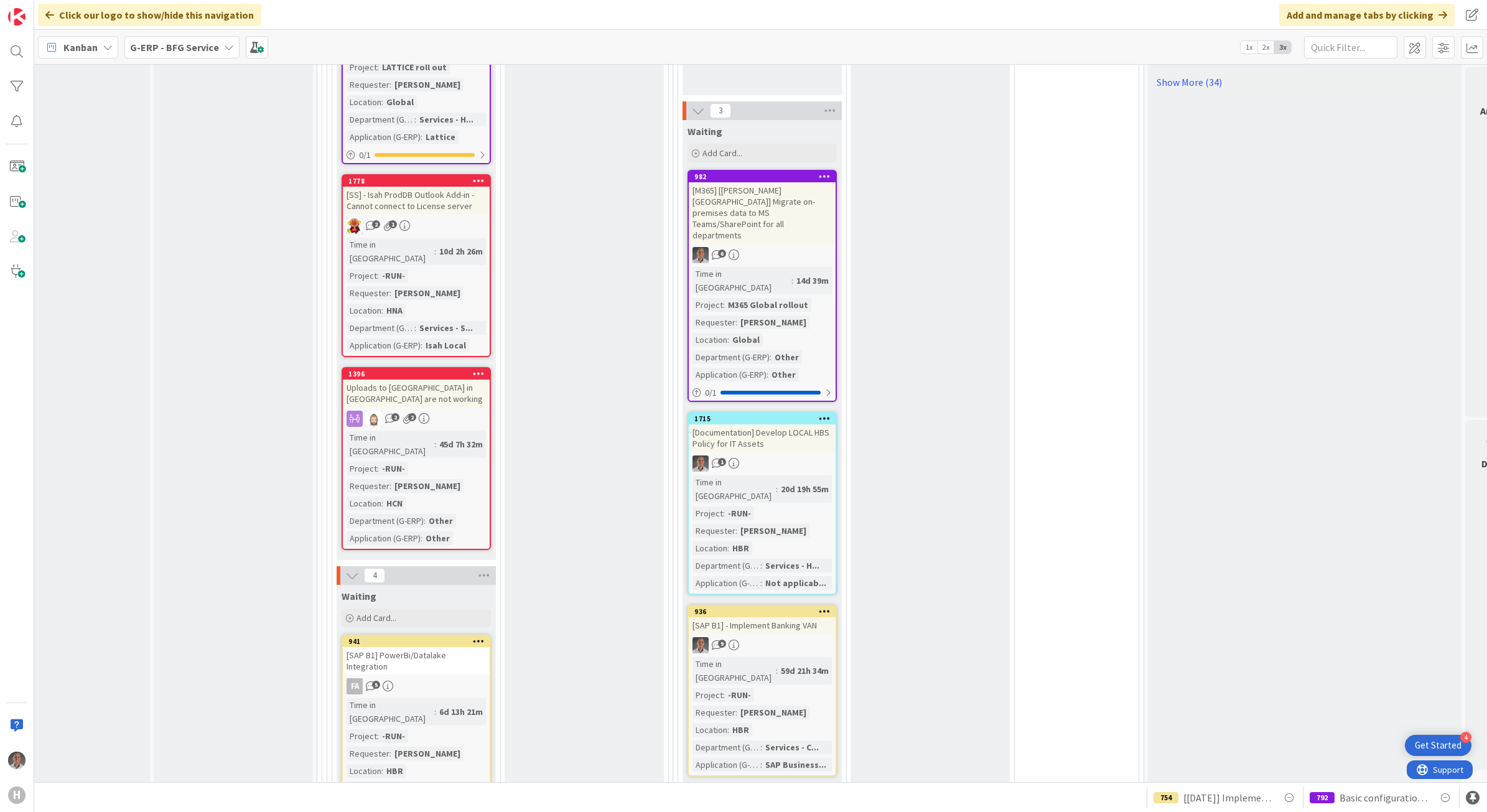
scroll to position [899, 48]
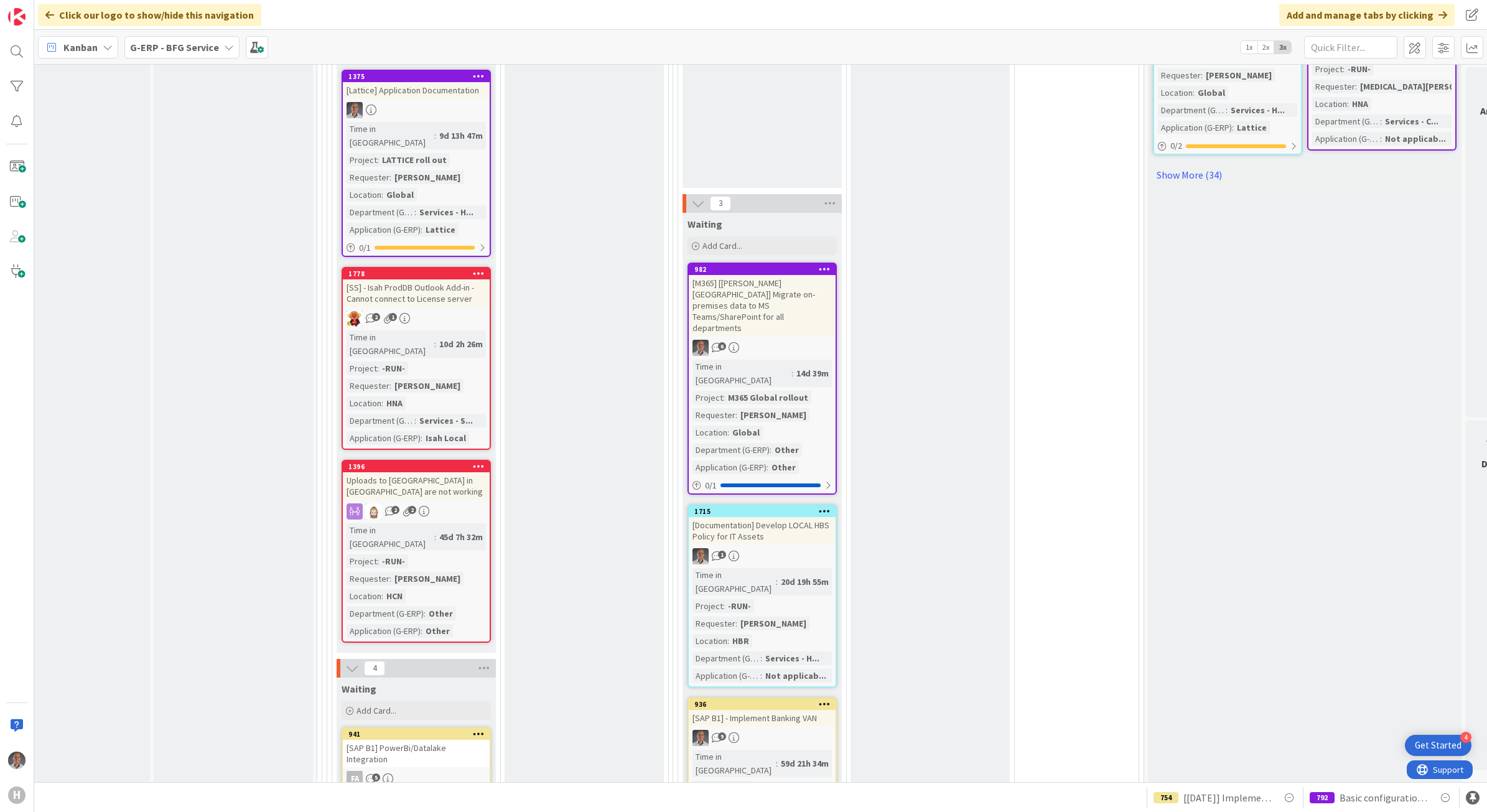
click at [460, 278] on link "1778 [SS] - Isah ProdDB Outlook Add-in - Cannot connect to License server 2 1 T…" at bounding box center [416, 358] width 149 height 183
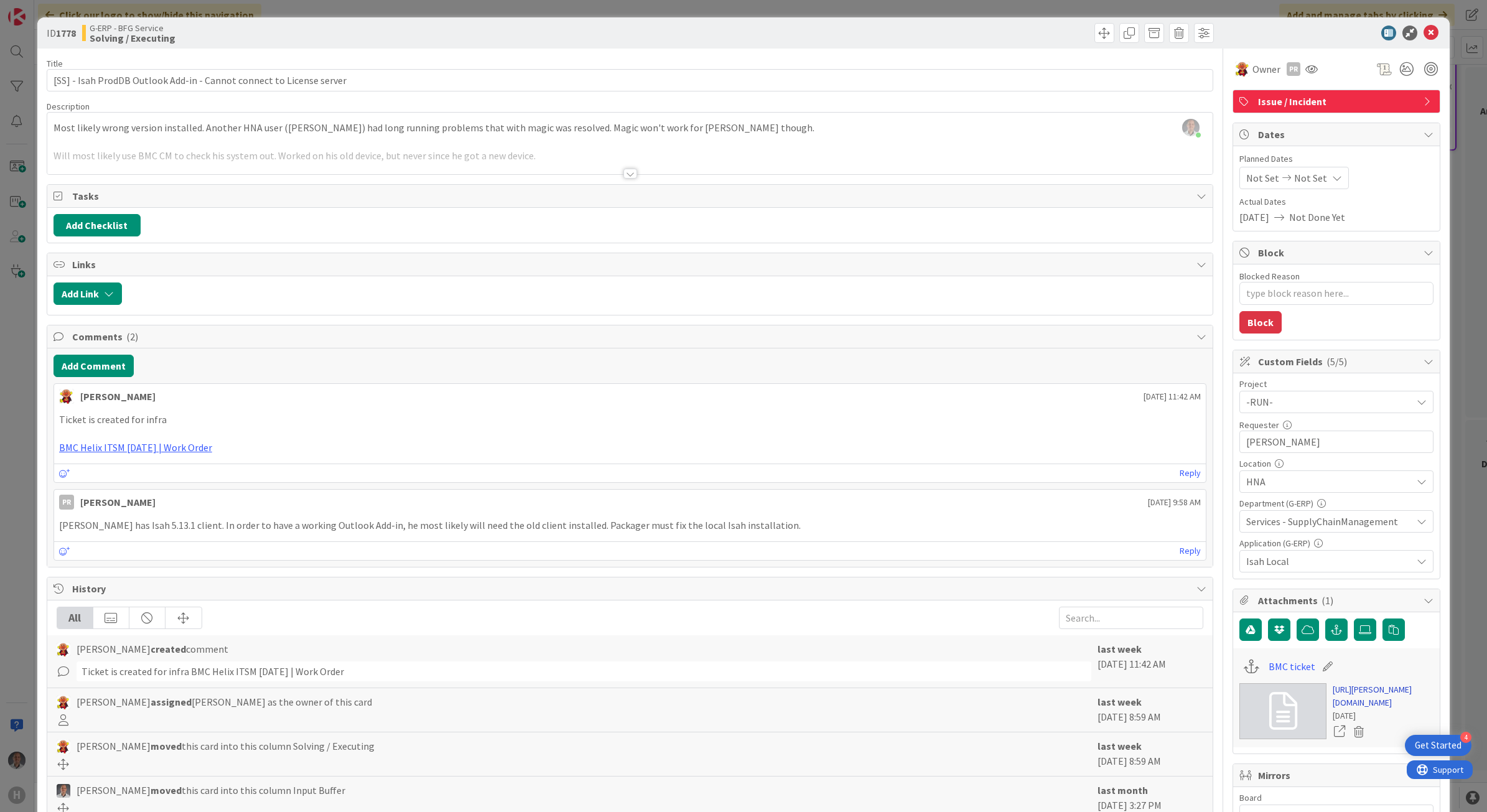
click at [1151, 703] on link "[URL][PERSON_NAME][DOMAIN_NAME]" at bounding box center [1384, 696] width 101 height 26
click at [1151, 31] on icon at bounding box center [1430, 33] width 15 height 15
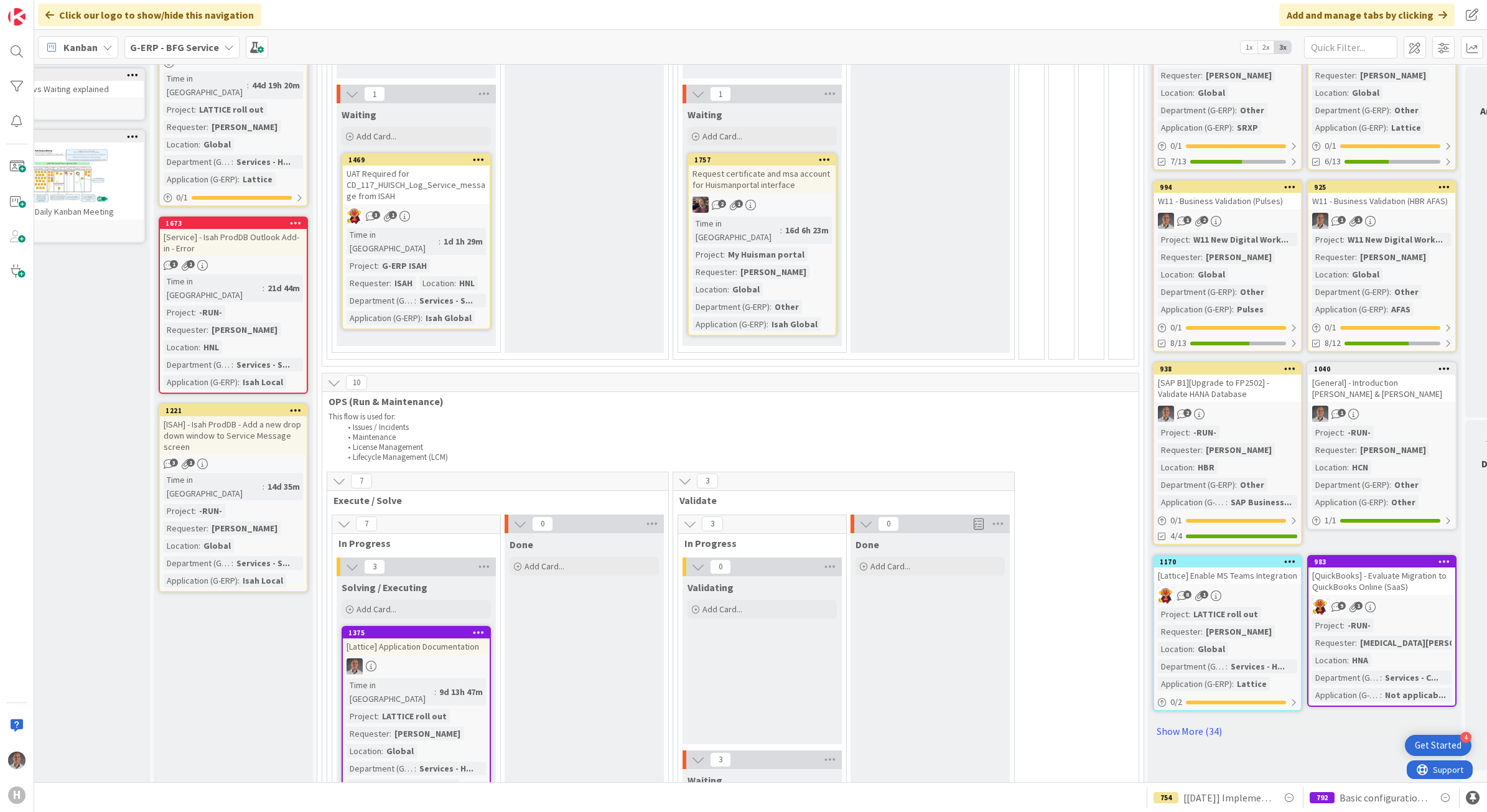
scroll to position [0, 48]
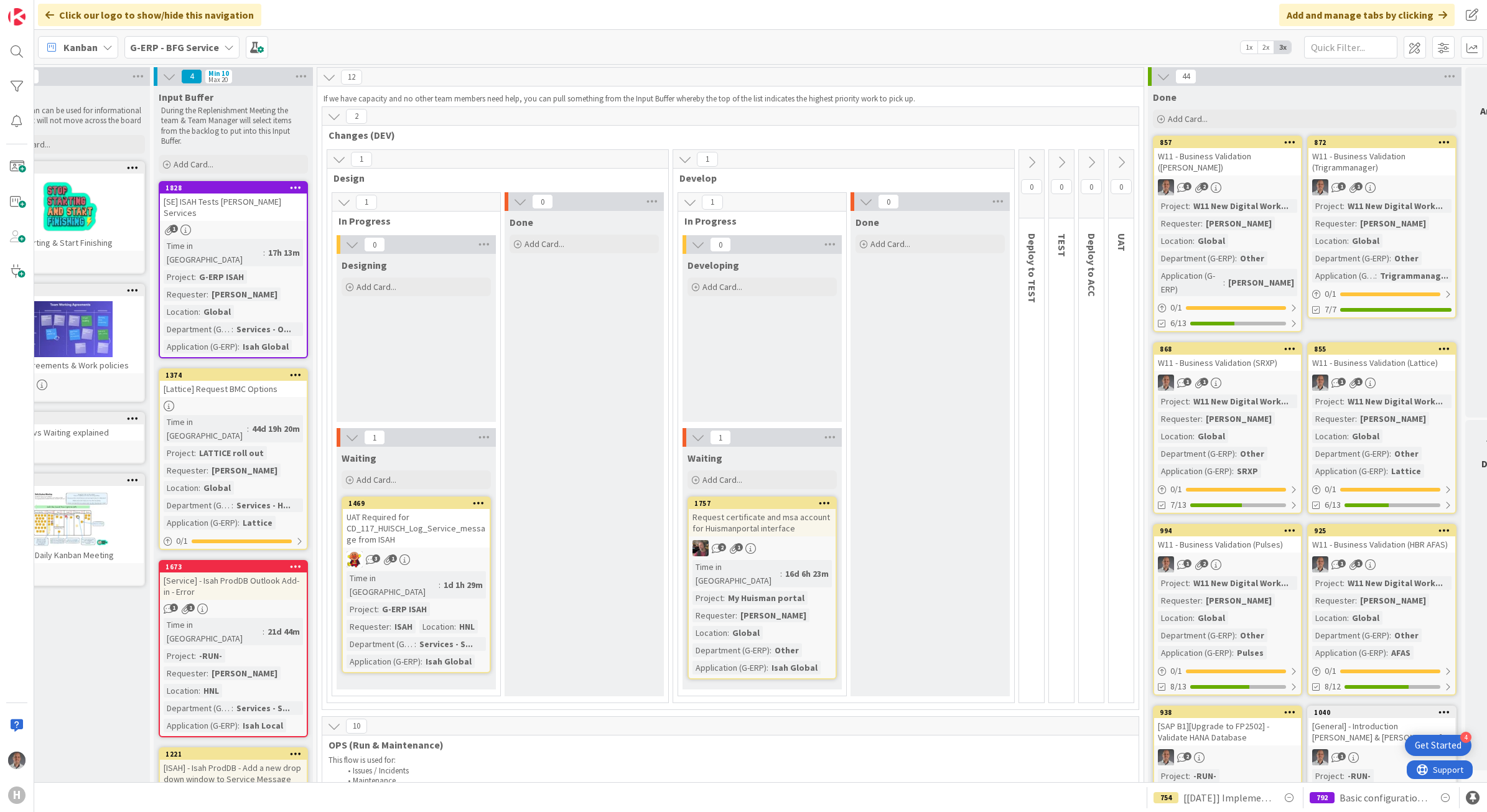
click at [269, 573] on div "[Service] - Isah ProdDB Outlook Add-in - Error" at bounding box center [233, 587] width 147 height 28
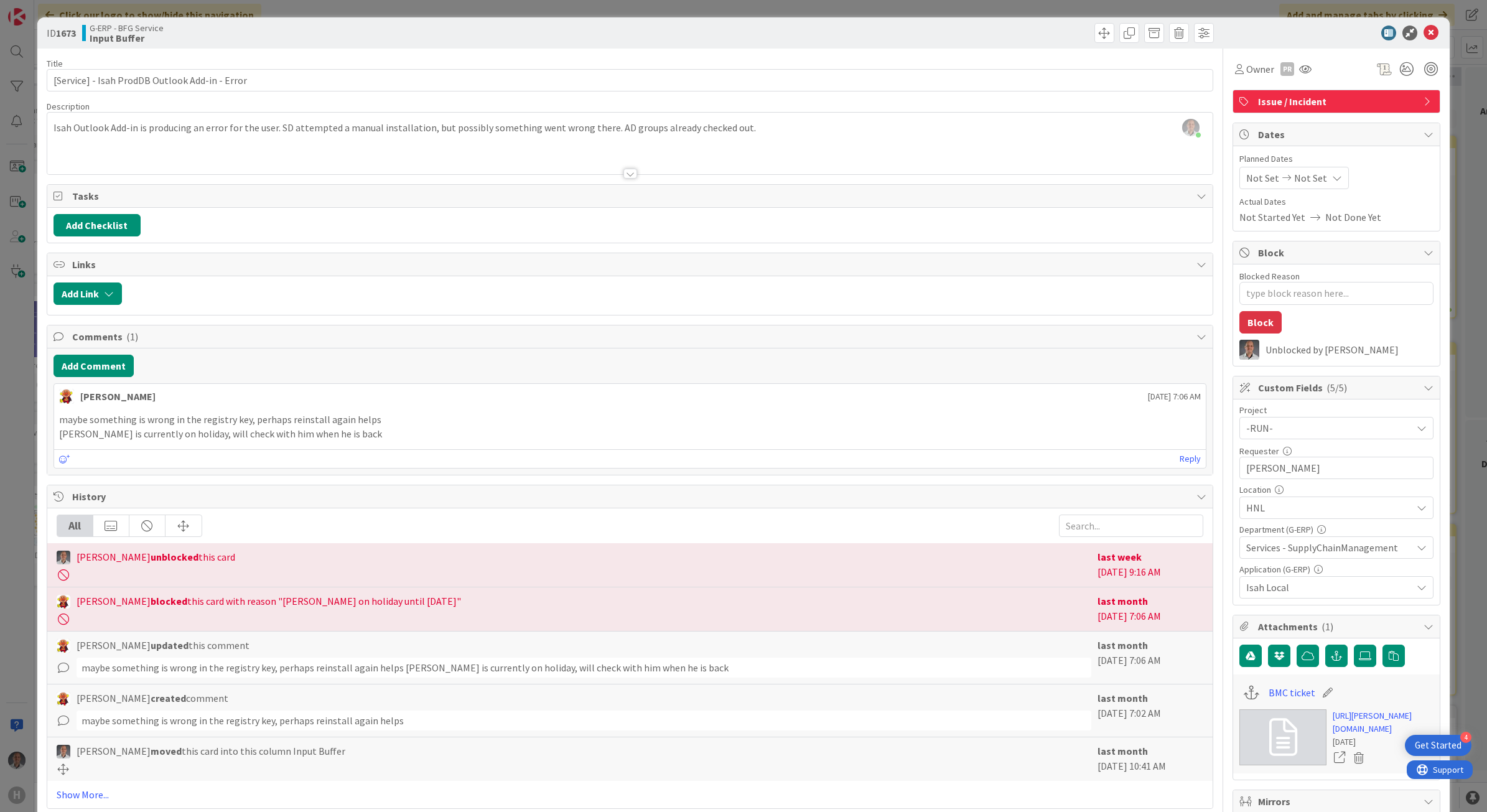
scroll to position [156, 0]
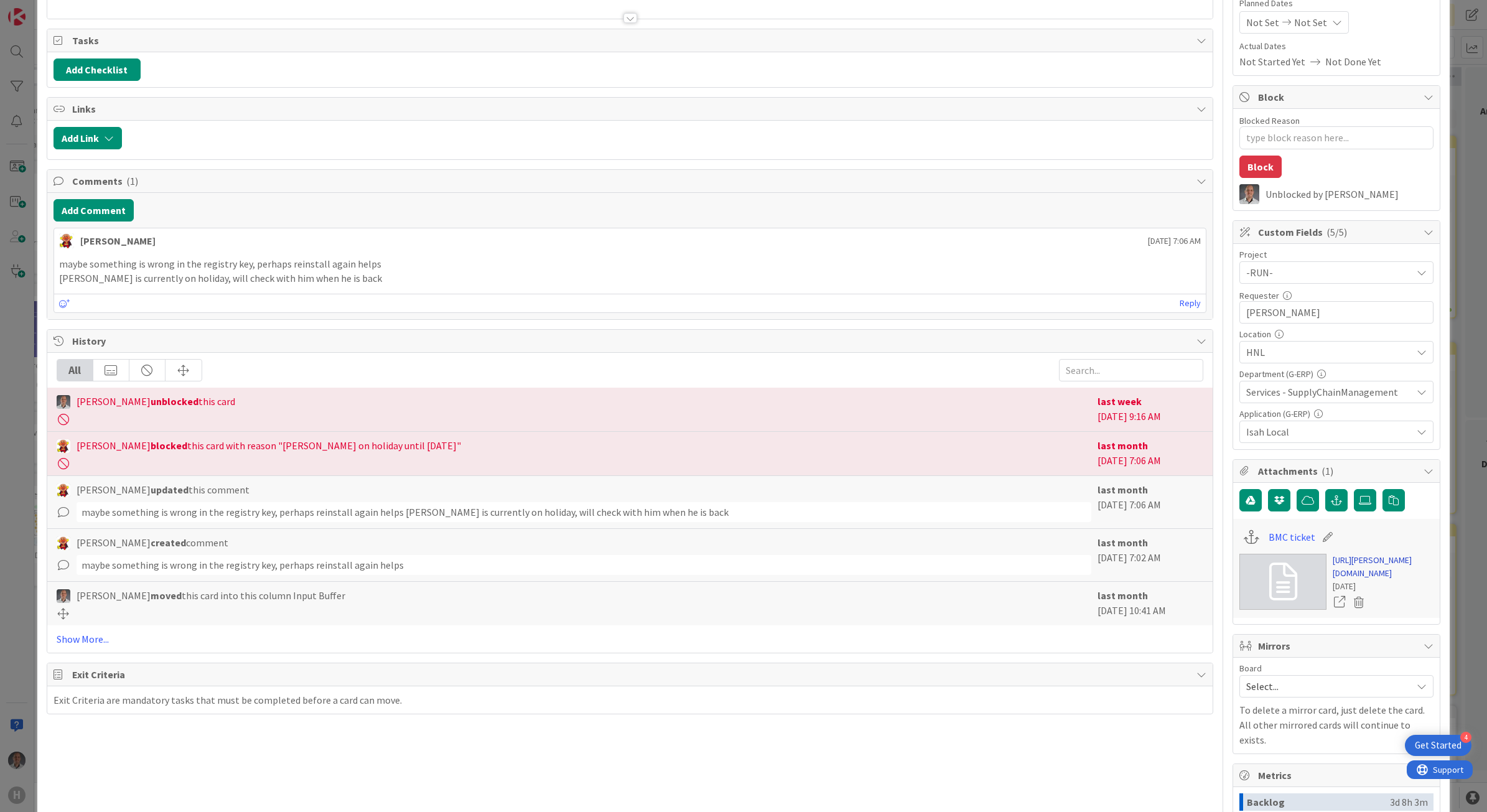
click at [1151, 576] on link "[URL][PERSON_NAME][DOMAIN_NAME]" at bounding box center [1384, 567] width 101 height 26
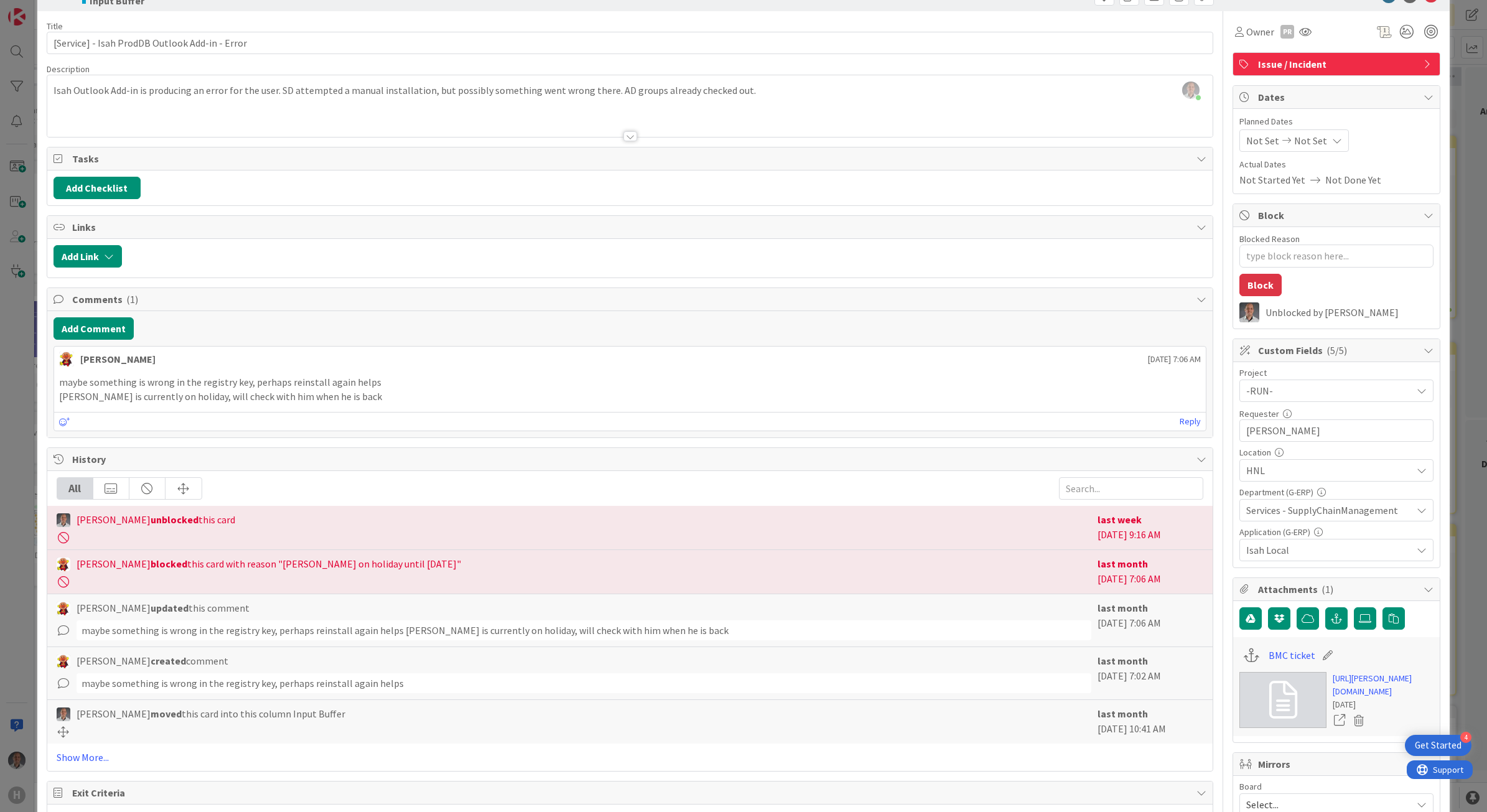
scroll to position [0, 0]
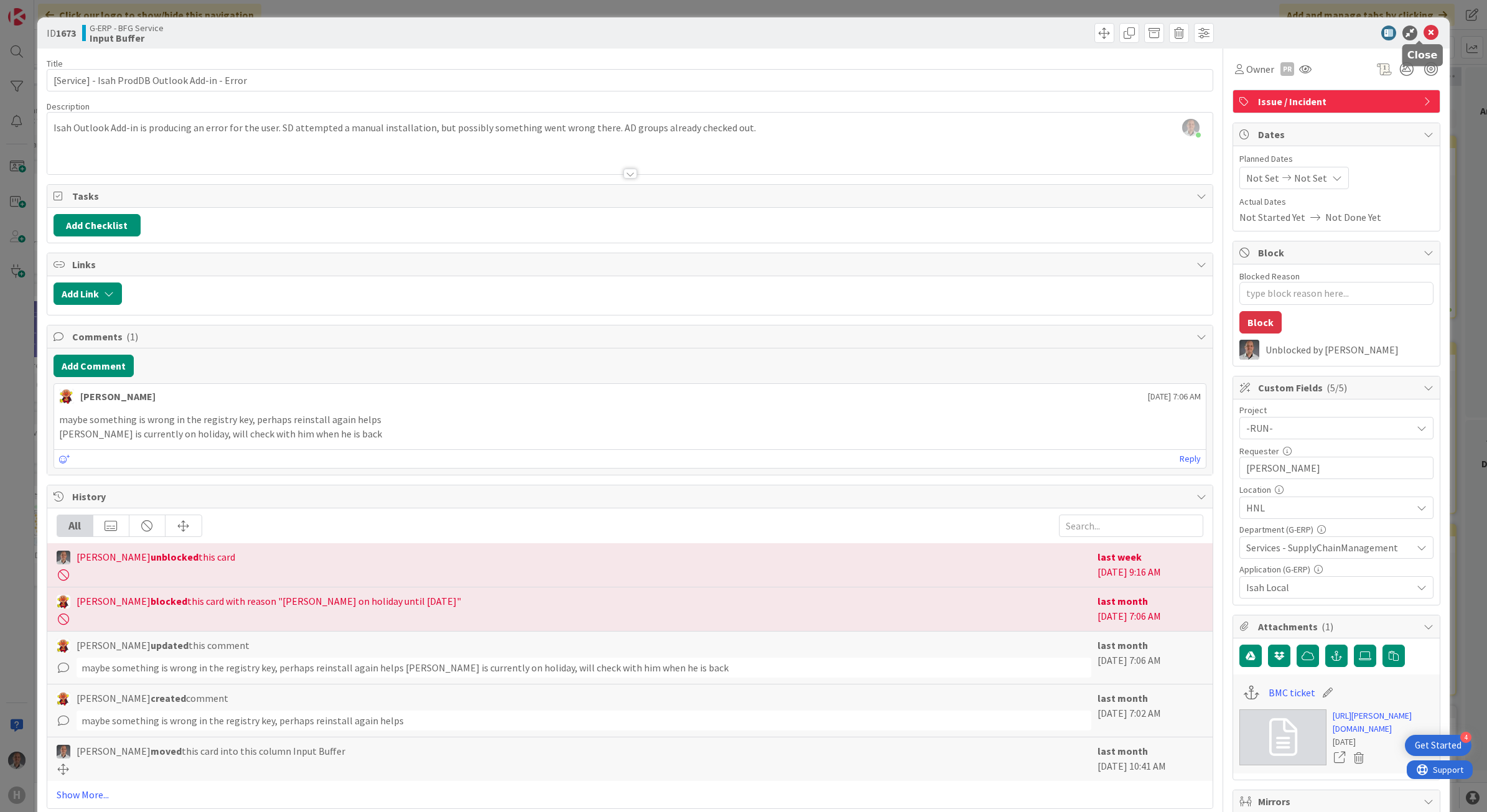
click at [1151, 31] on icon at bounding box center [1430, 33] width 15 height 15
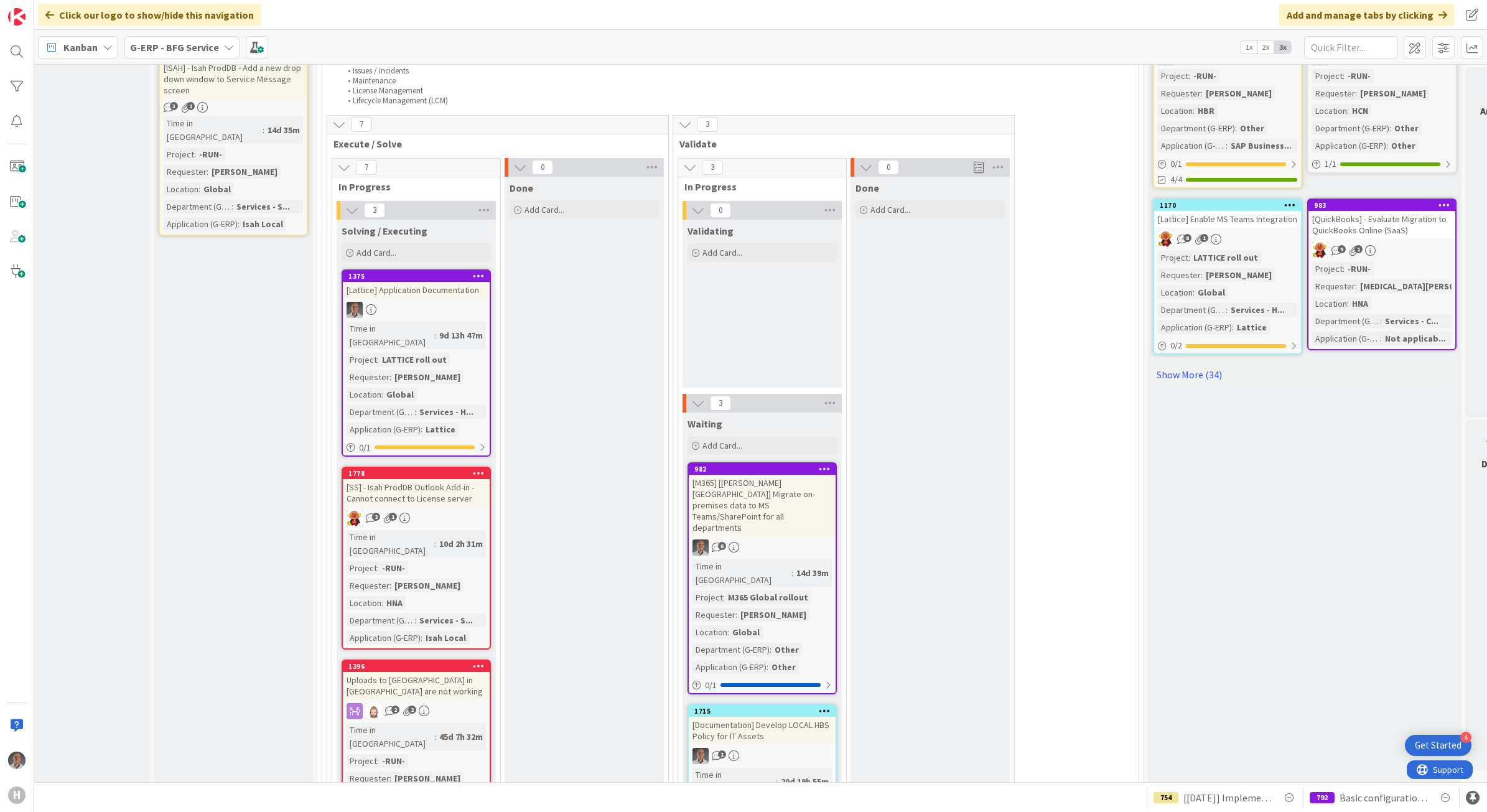
click at [448, 479] on div "[SS] - Isah ProdDB Outlook Add-in - Cannot connect to License server" at bounding box center [416, 493] width 147 height 28
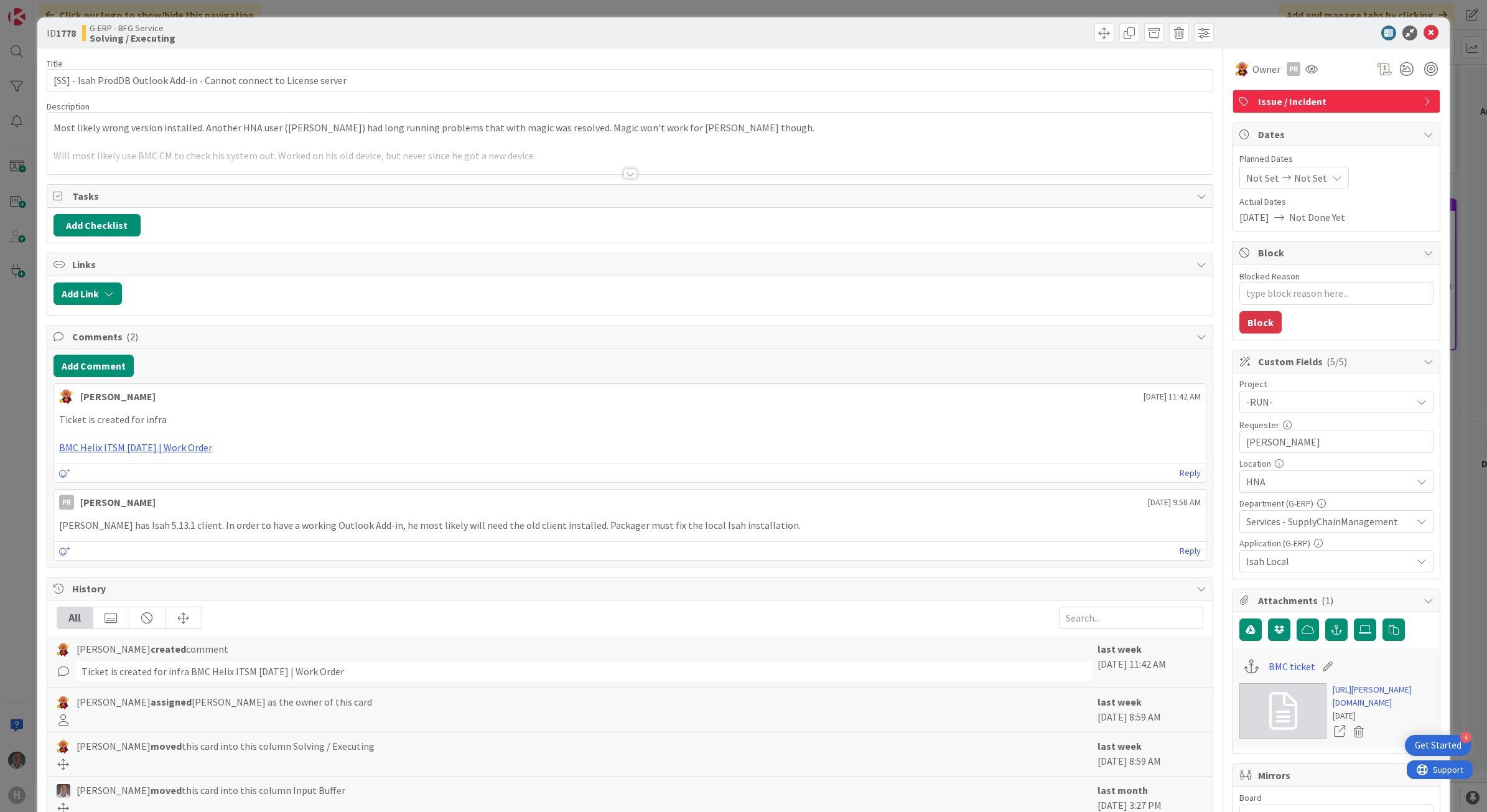
click at [627, 172] on div at bounding box center [630, 174] width 14 height 10
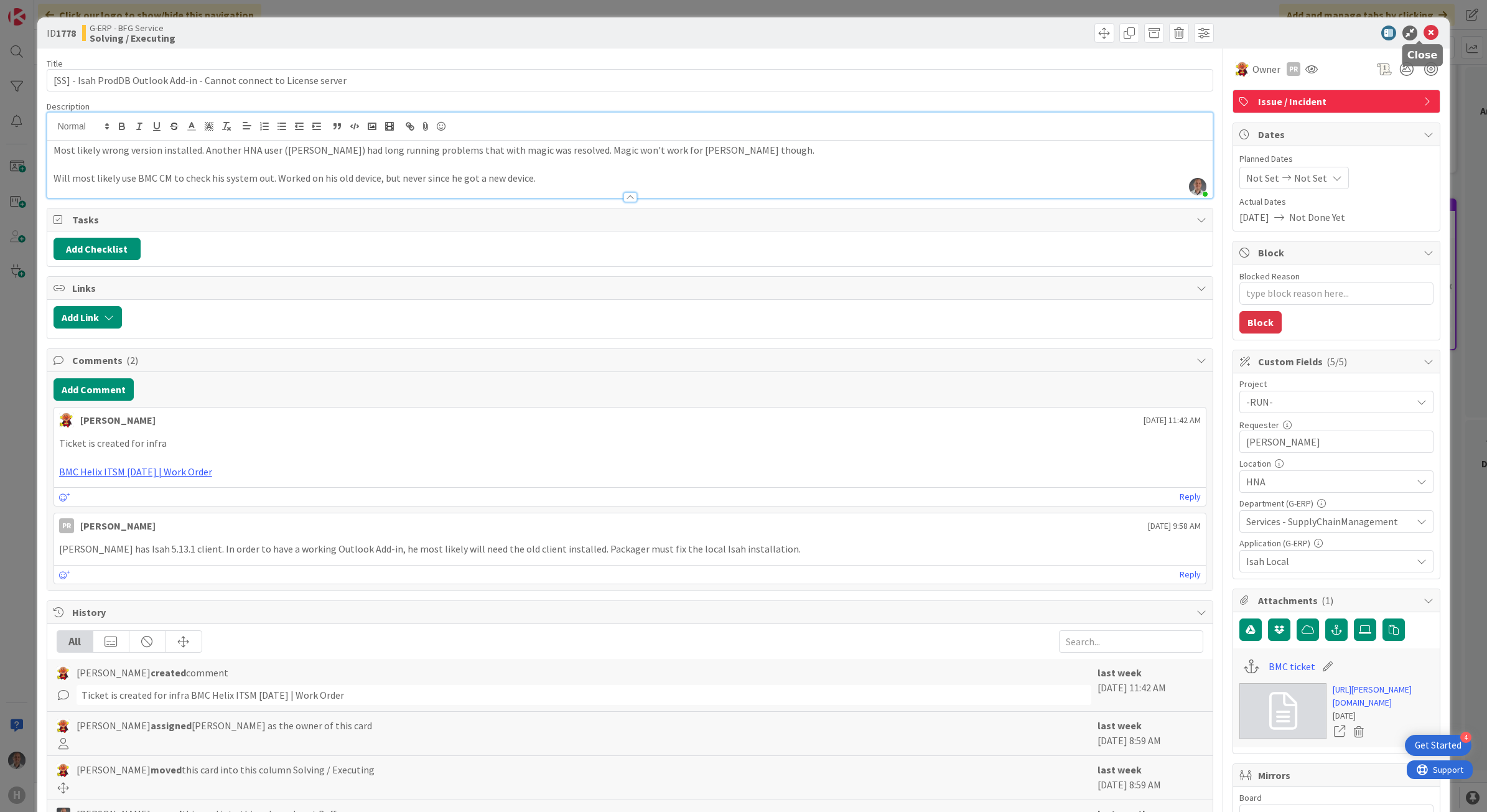
click at [1151, 38] on icon at bounding box center [1430, 33] width 15 height 15
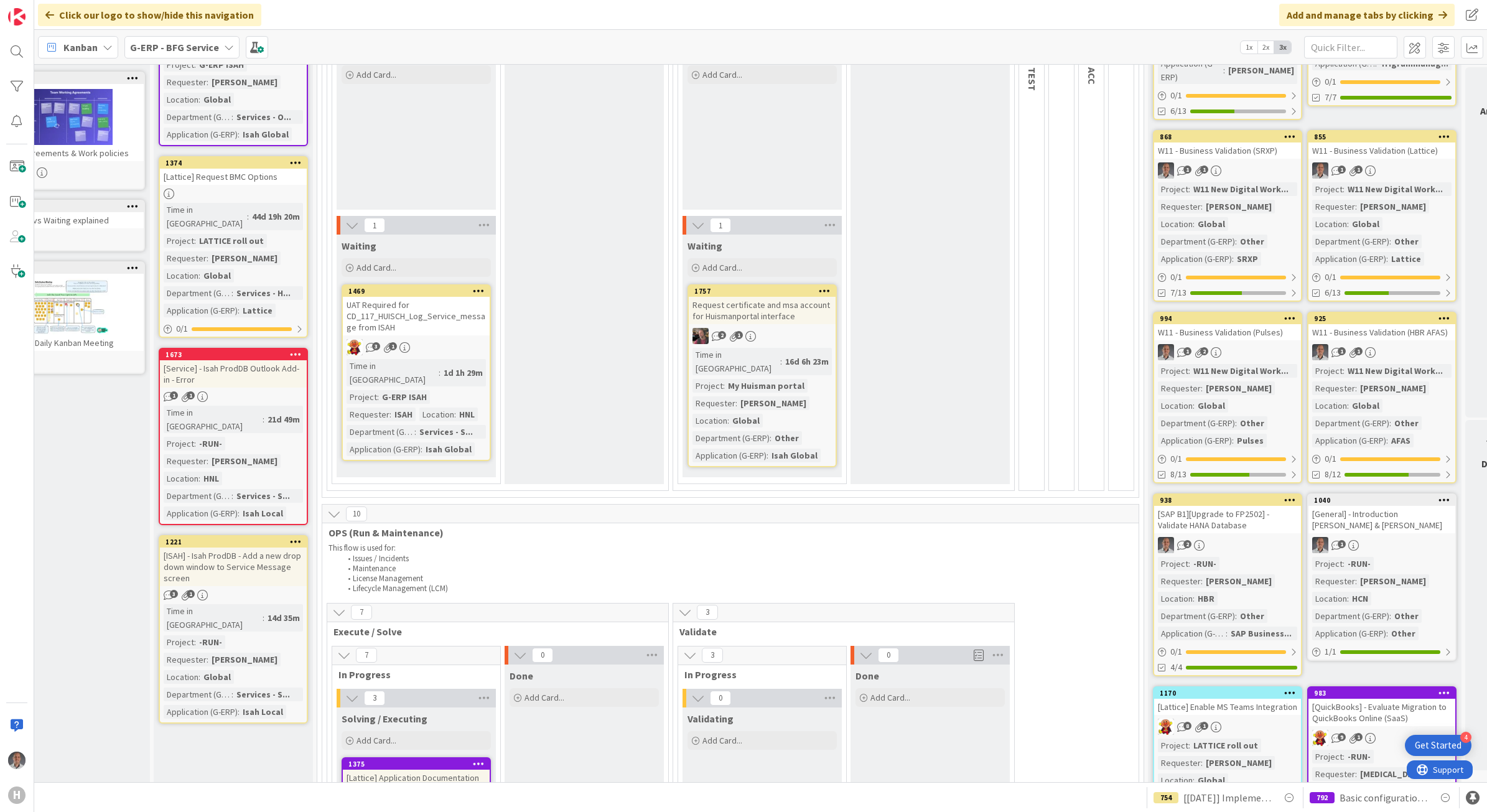
scroll to position [156, 48]
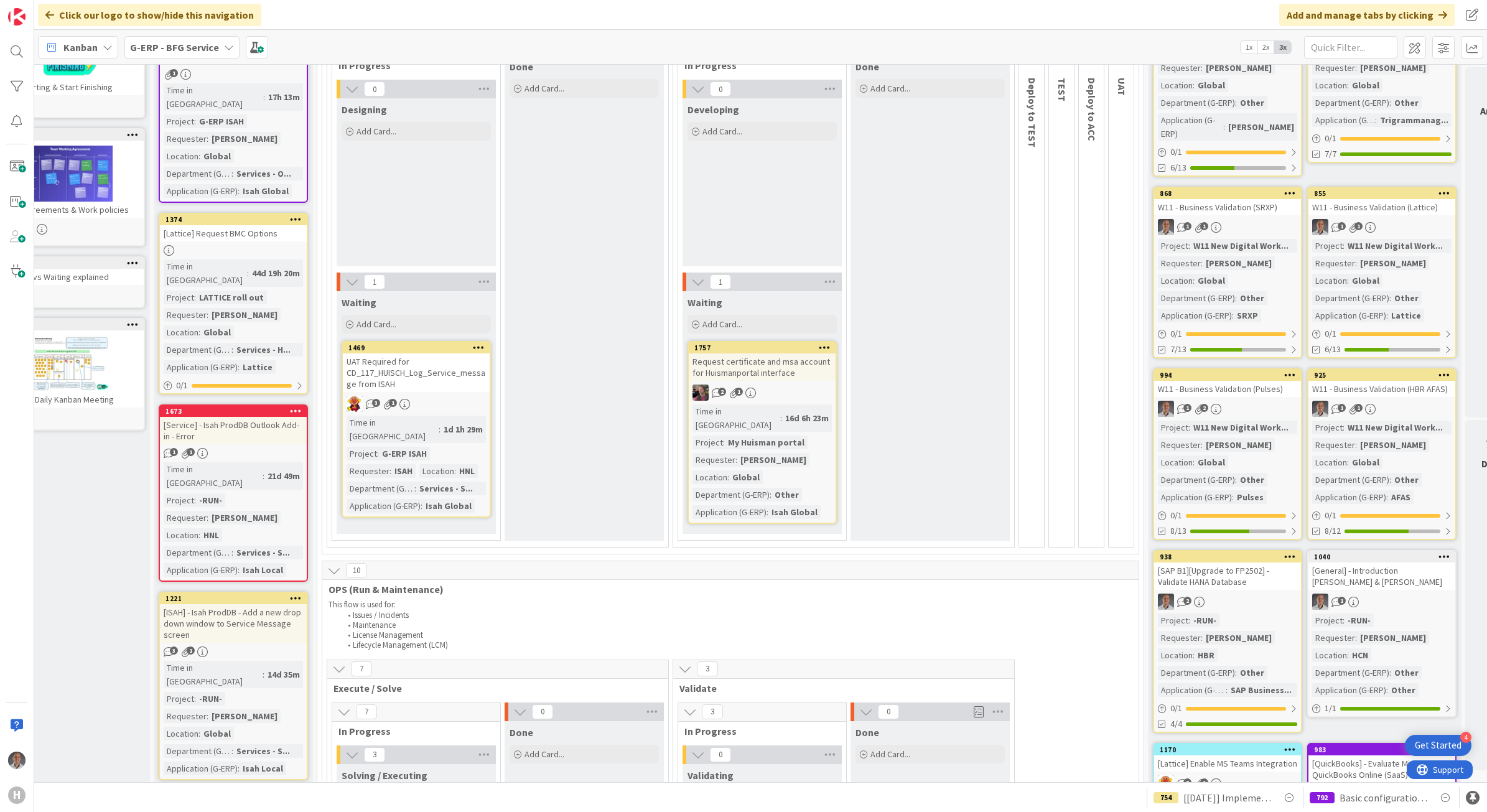
click at [274, 405] on link "1673 [Service] - Isah ProdDB Outlook Add-in - Error 1 1 Time in [GEOGRAPHIC_DAT…" at bounding box center [233, 492] width 149 height 178
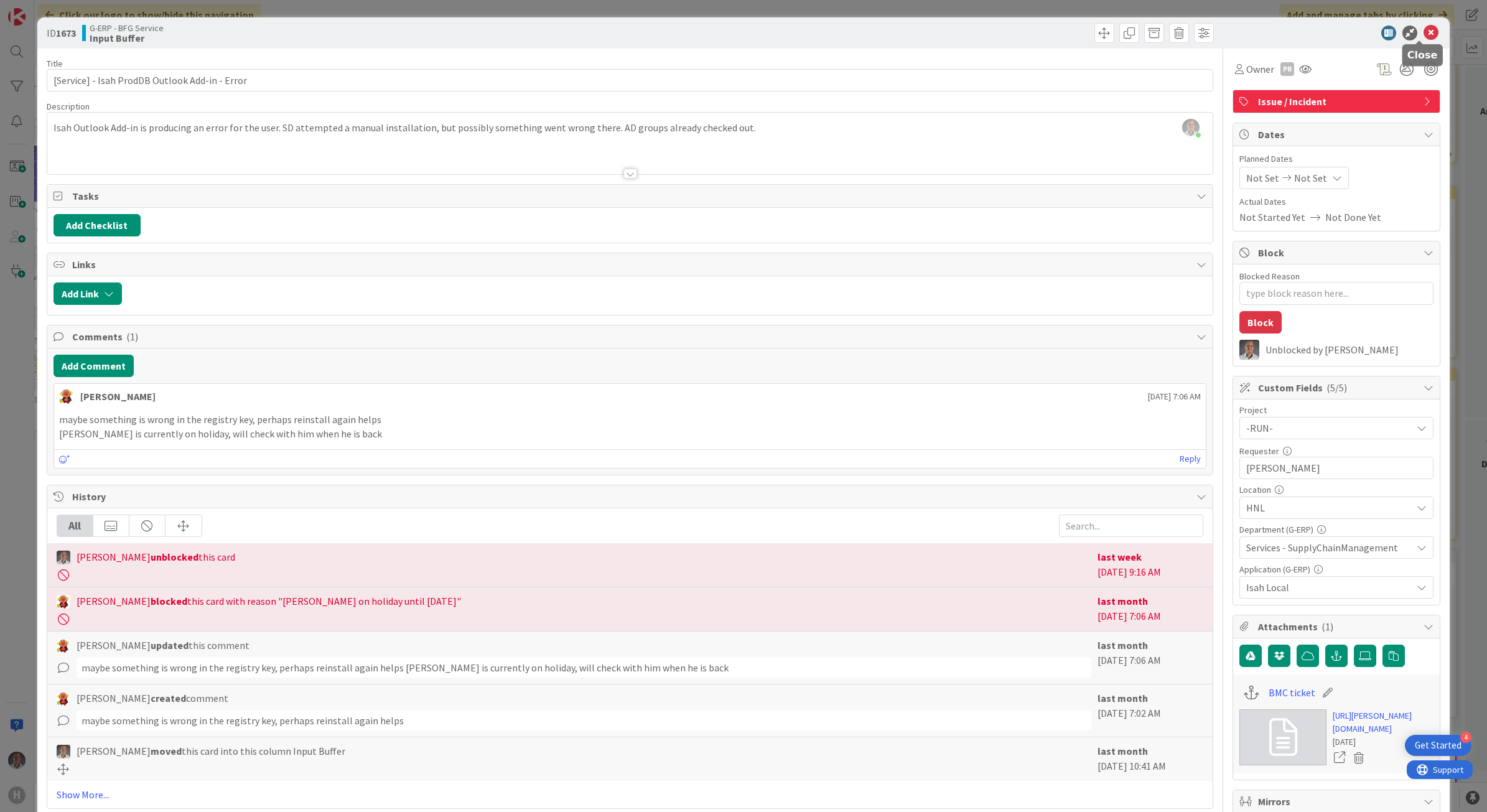
click at [1151, 36] on icon at bounding box center [1430, 33] width 15 height 15
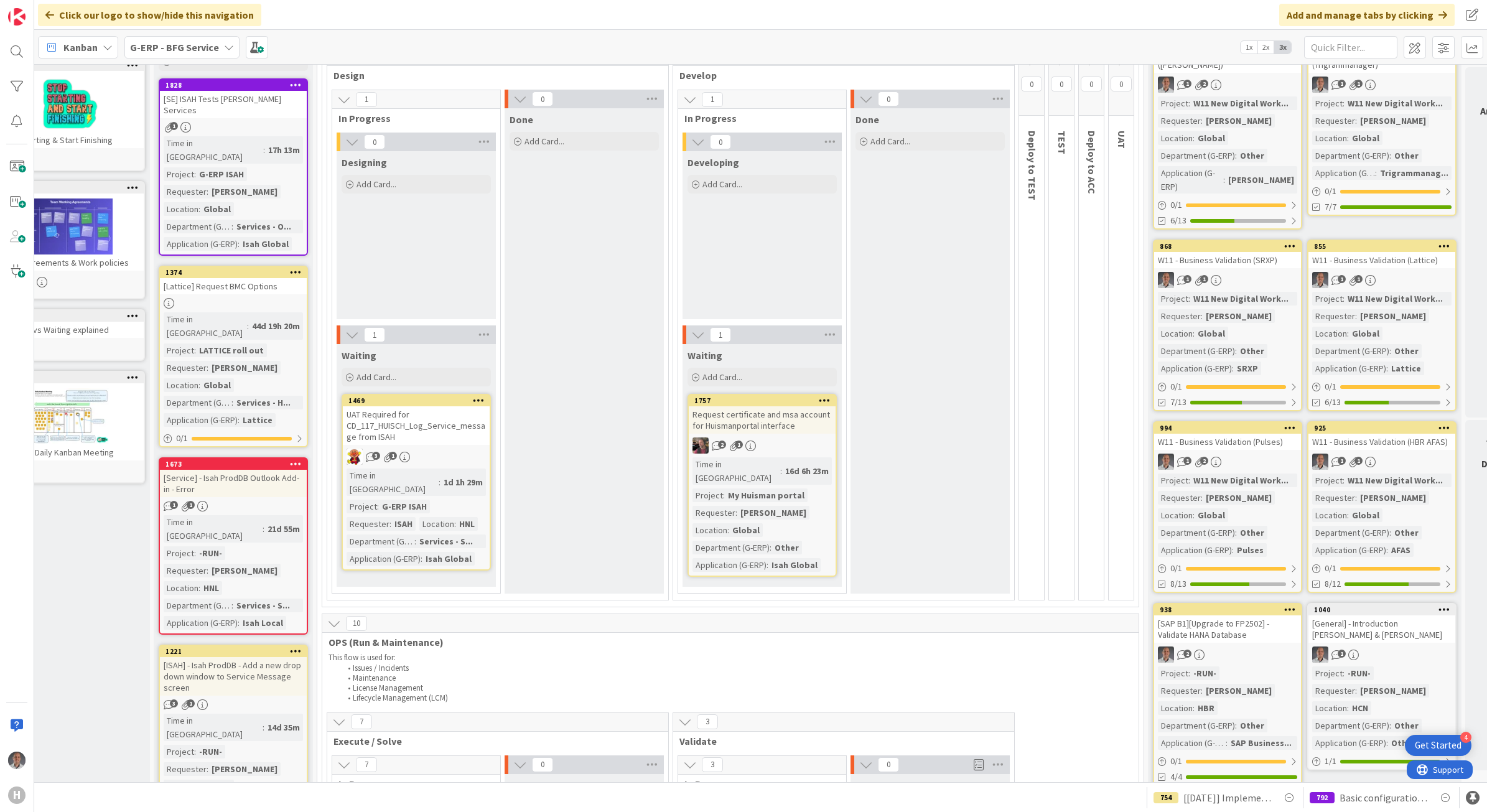
scroll to position [77, 48]
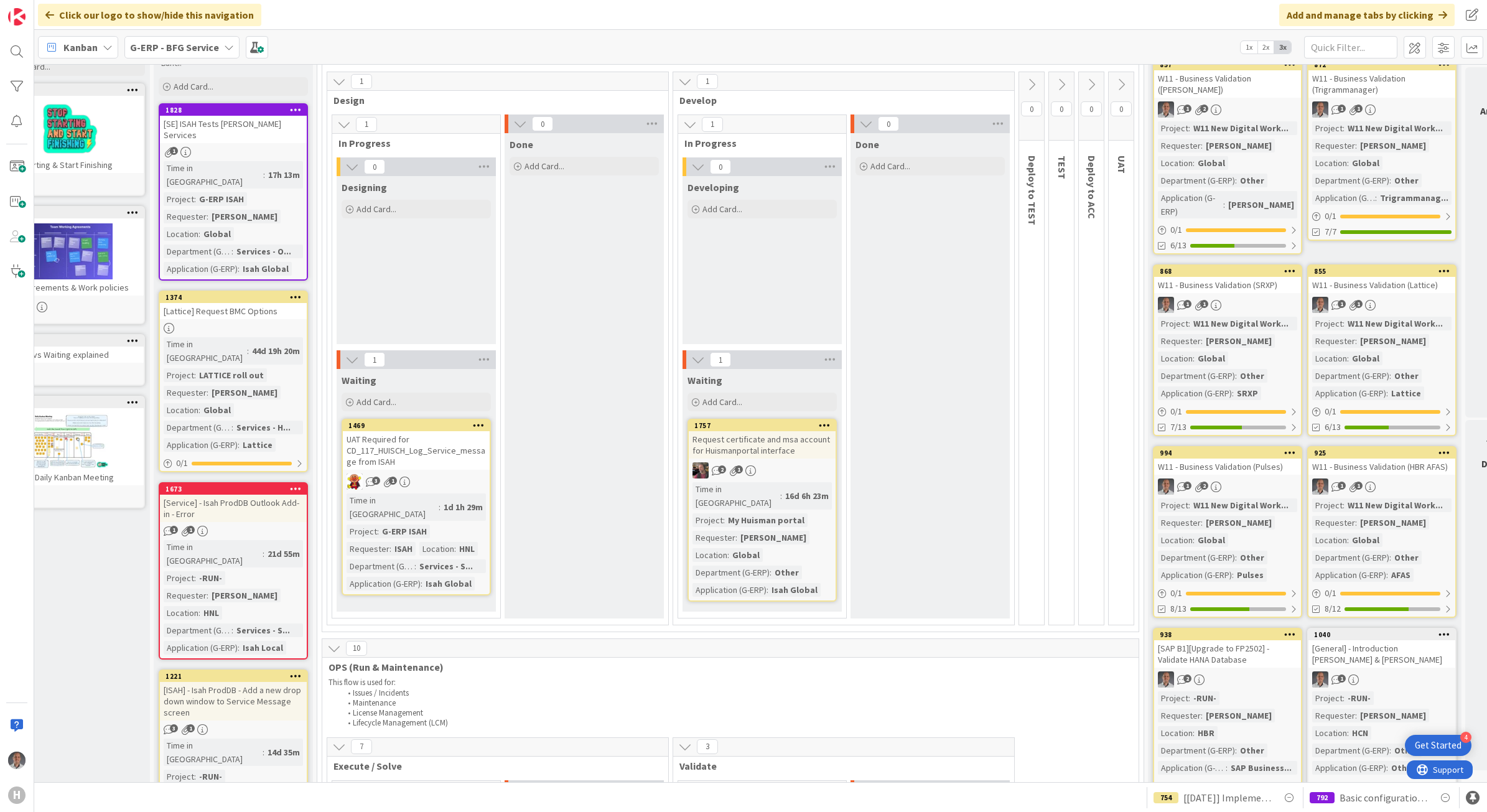
click at [243, 682] on div "[ISAH] - Isah ProdDB - Add a new drop down window to Service Message screen" at bounding box center [233, 701] width 147 height 39
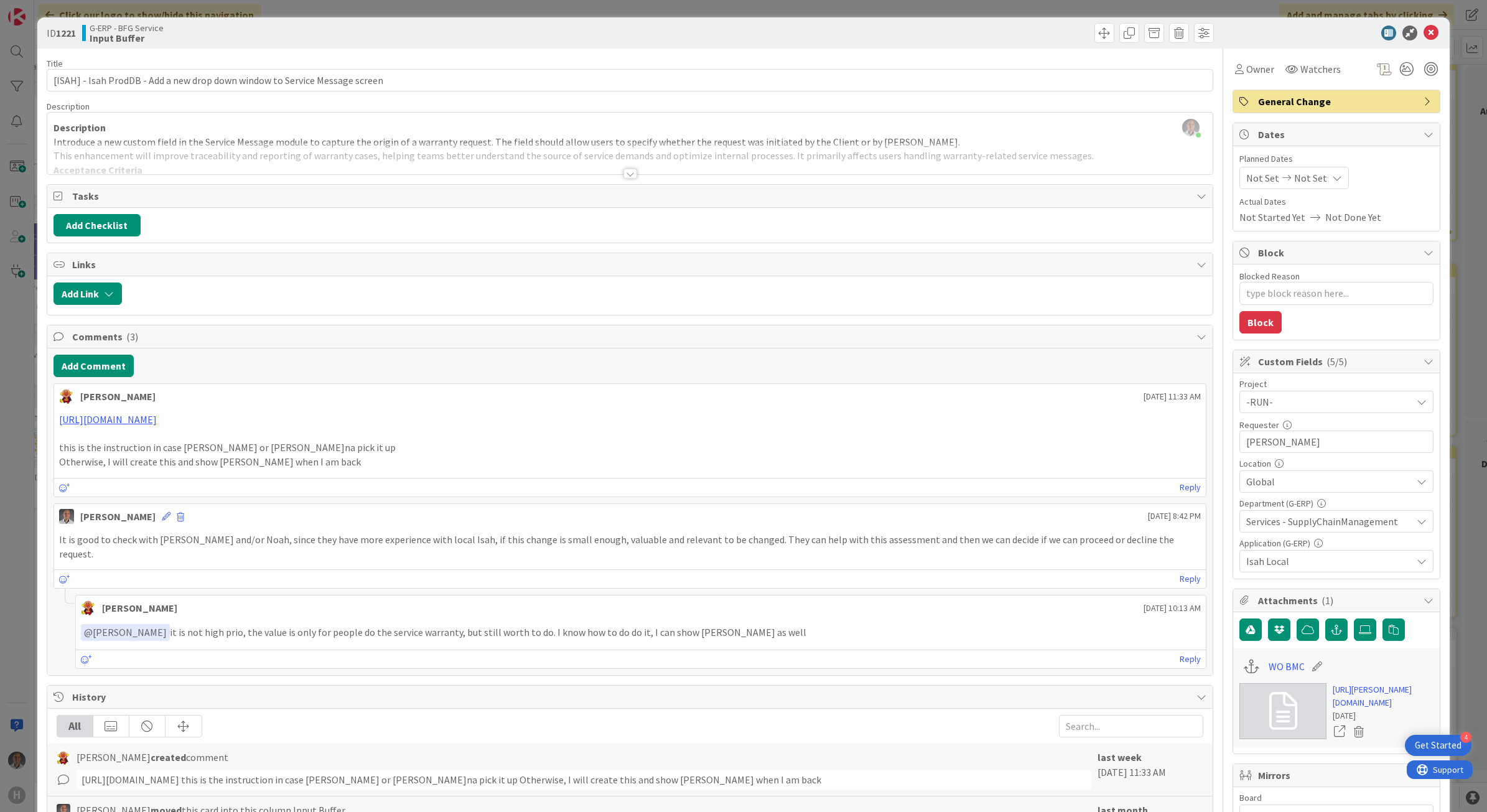
click at [624, 173] on div at bounding box center [630, 174] width 14 height 10
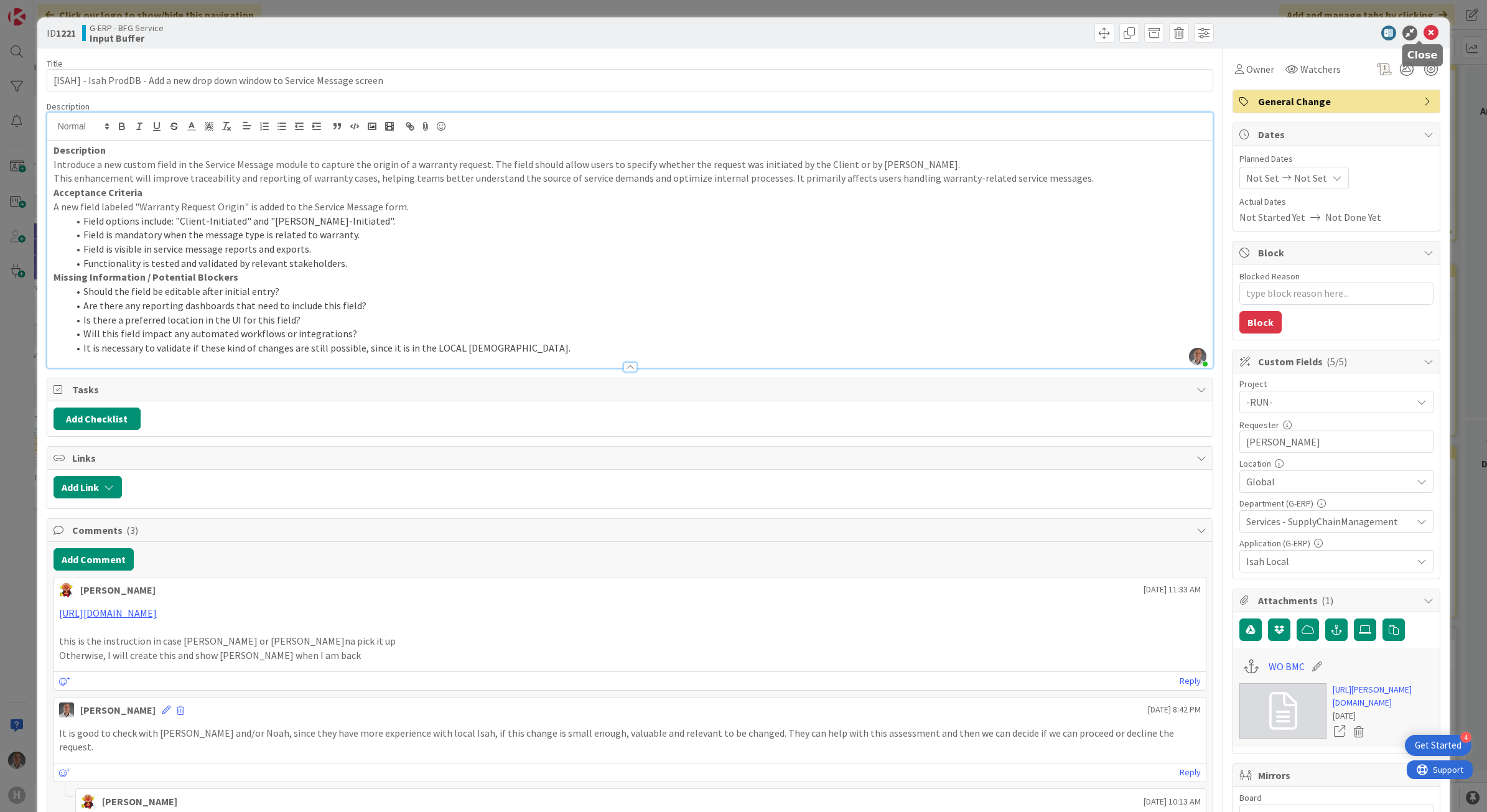
click at [1151, 38] on icon at bounding box center [1430, 33] width 15 height 15
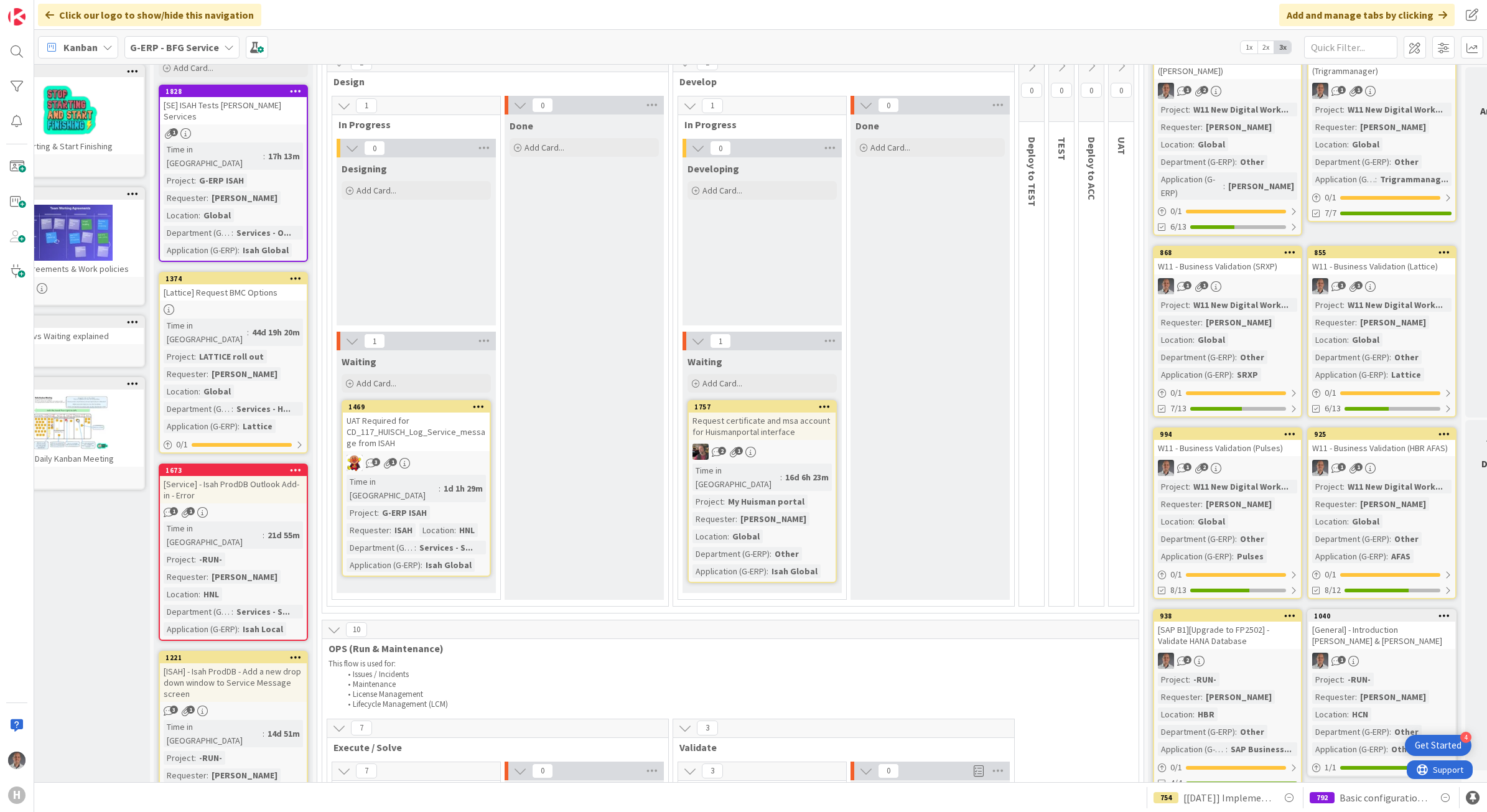
scroll to position [95, 48]
click at [250, 665] on div "[ISAH] - Isah ProdDB - Add a new drop down window to Service Message screen" at bounding box center [233, 684] width 147 height 39
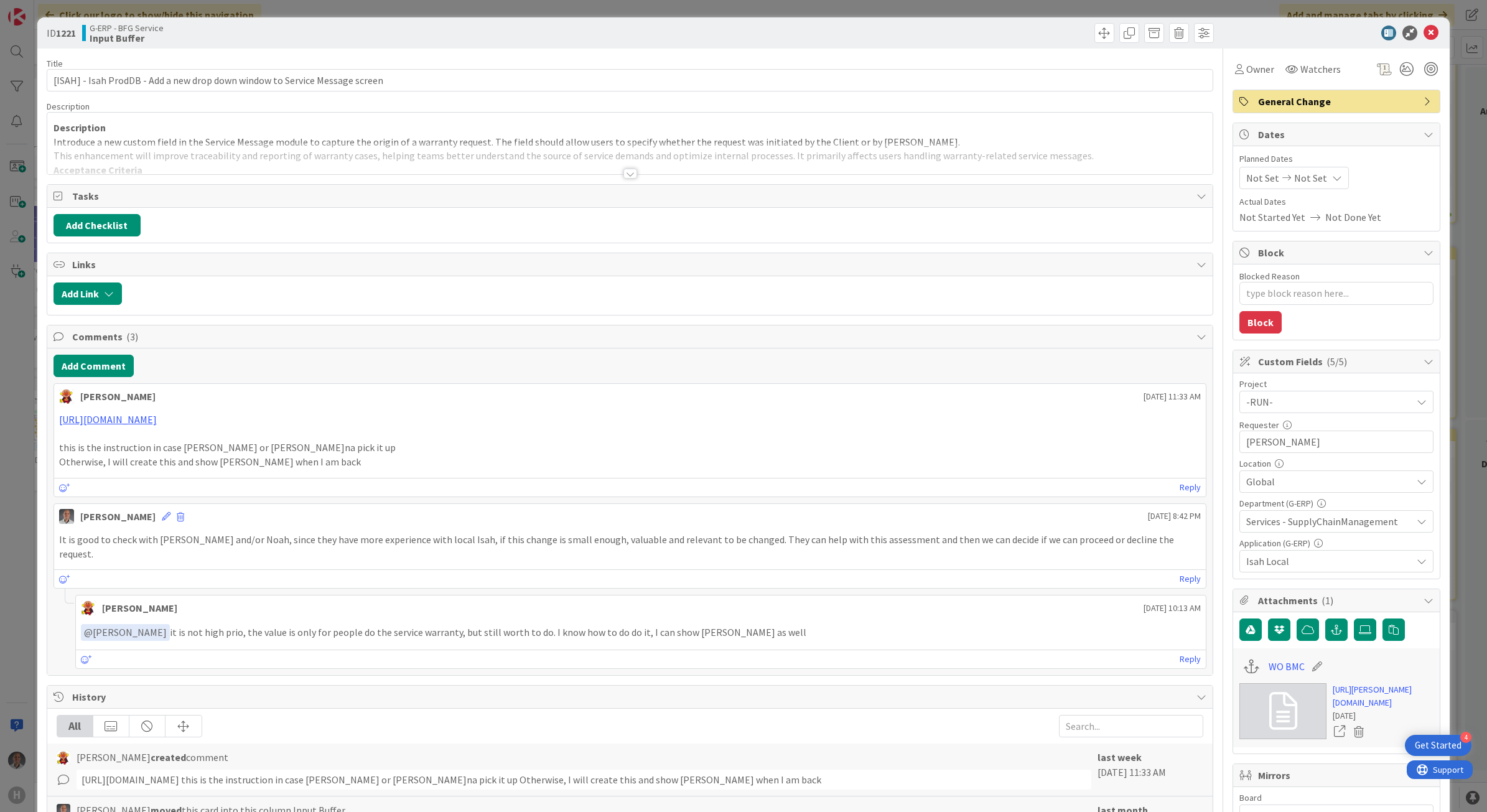
type textarea "x"
click at [1151, 31] on icon at bounding box center [1430, 33] width 15 height 15
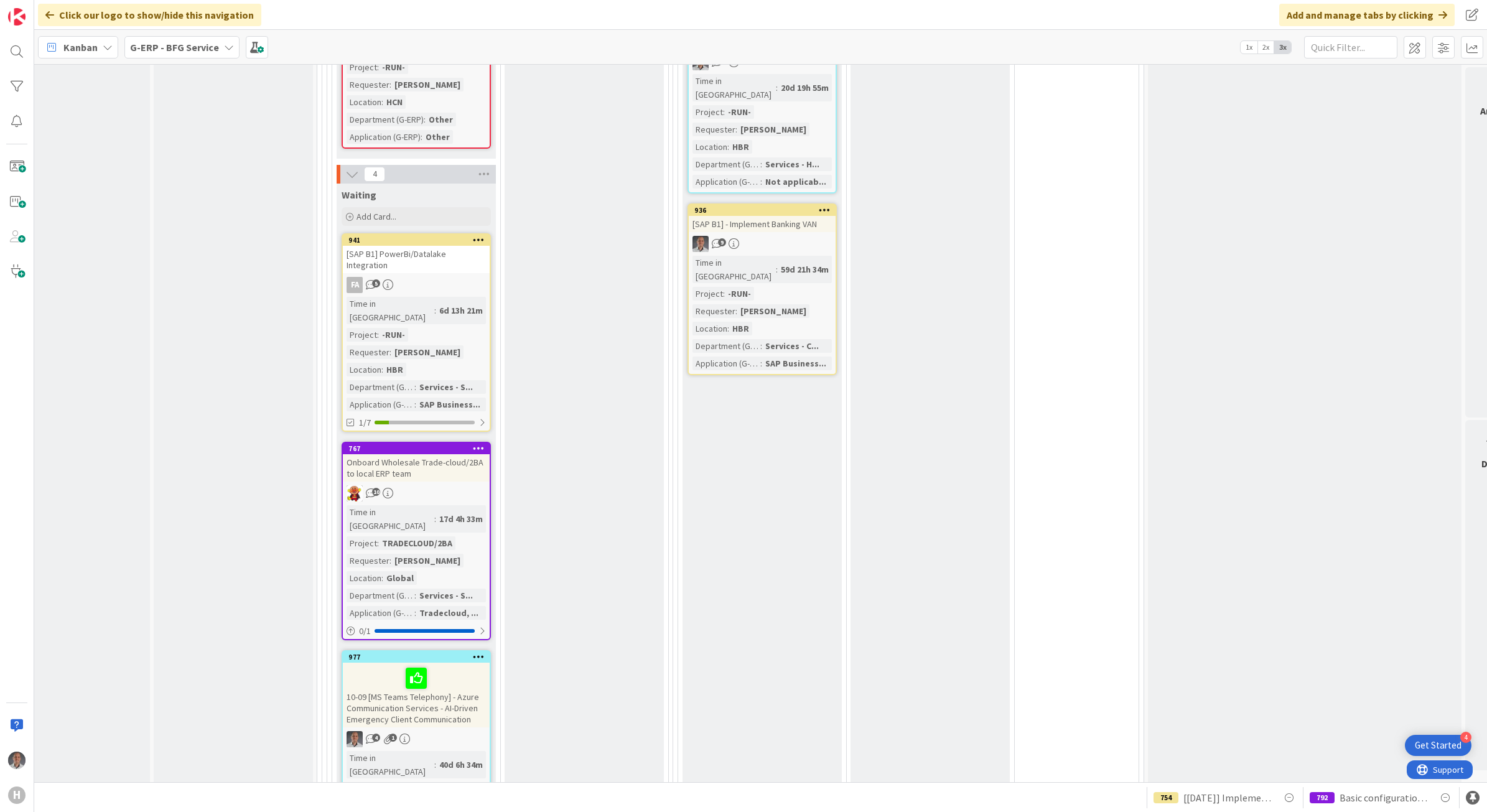
scroll to position [1367, 48]
